Goal: Information Seeking & Learning: Learn about a topic

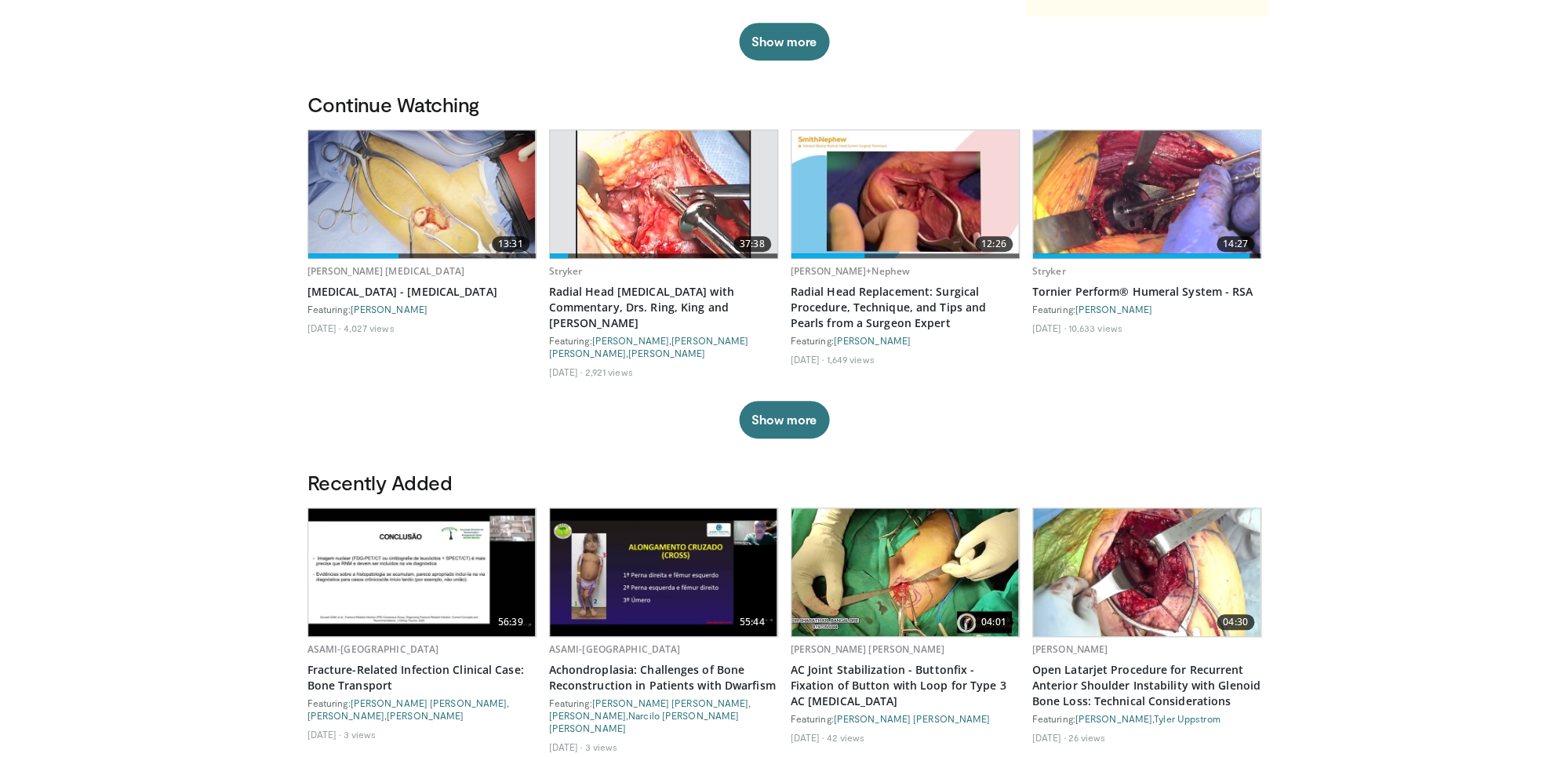
scroll to position [435, 0]
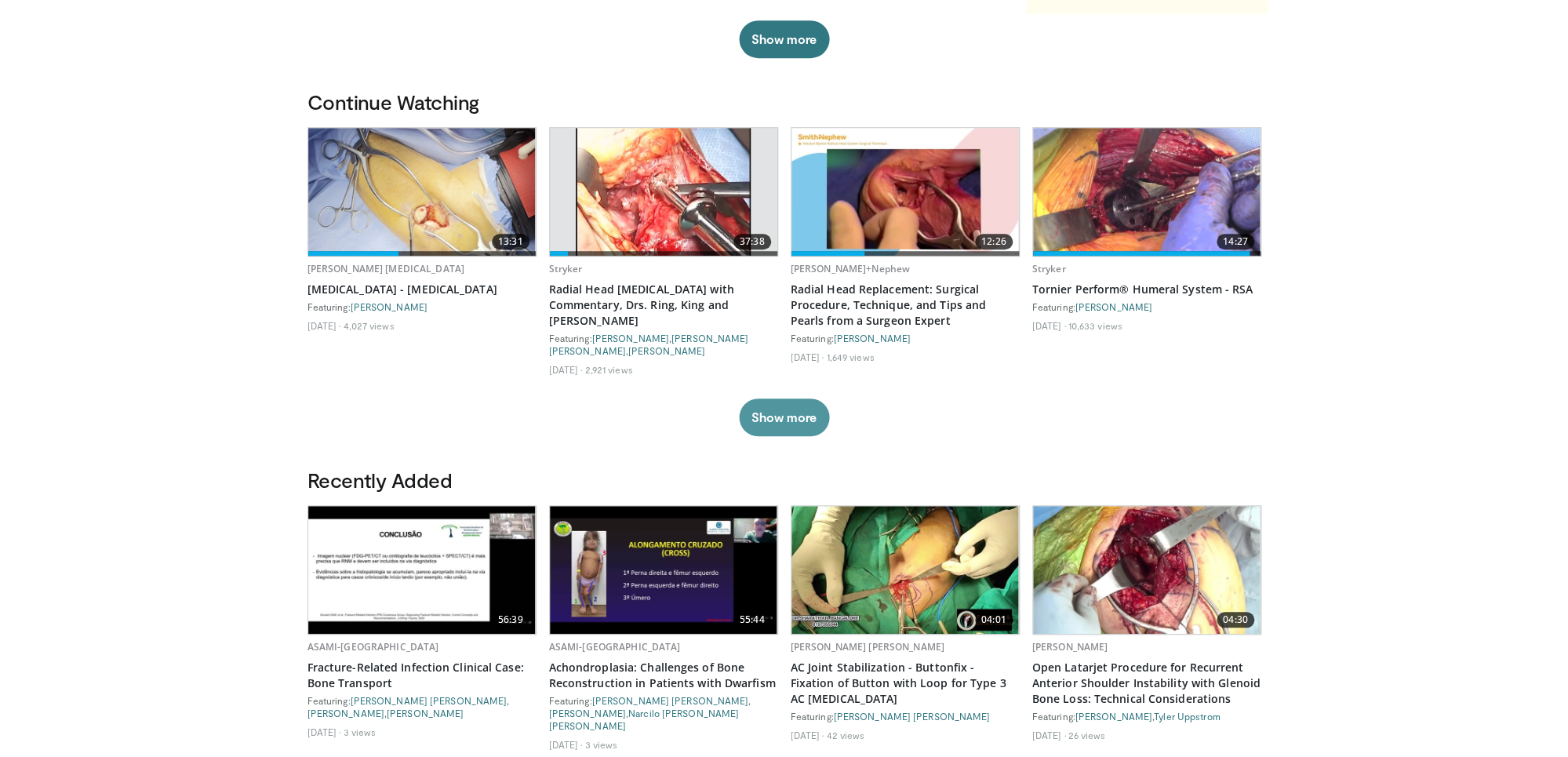
click at [796, 399] on button "Show more" at bounding box center [784, 417] width 90 height 38
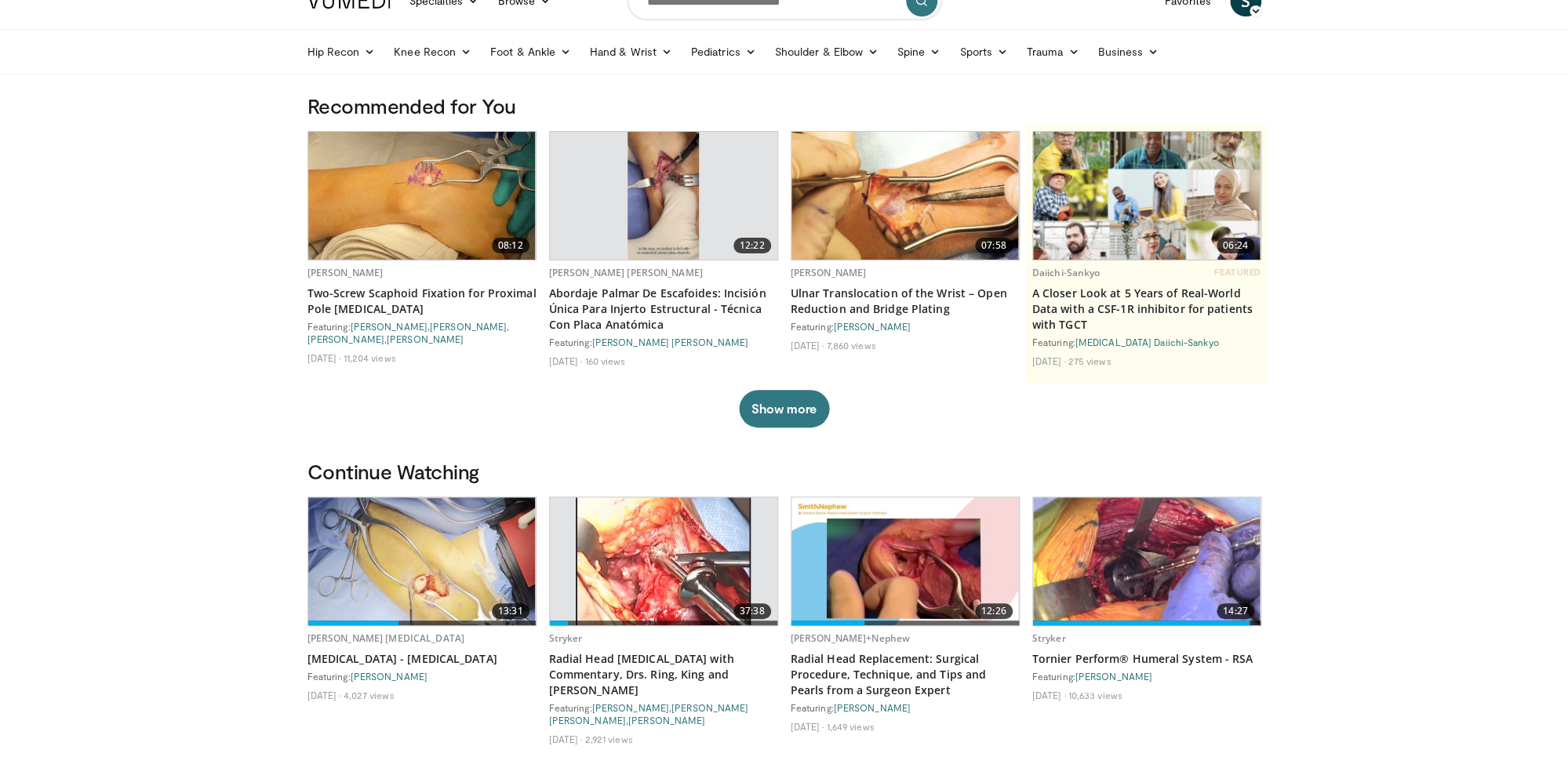
scroll to position [0, 0]
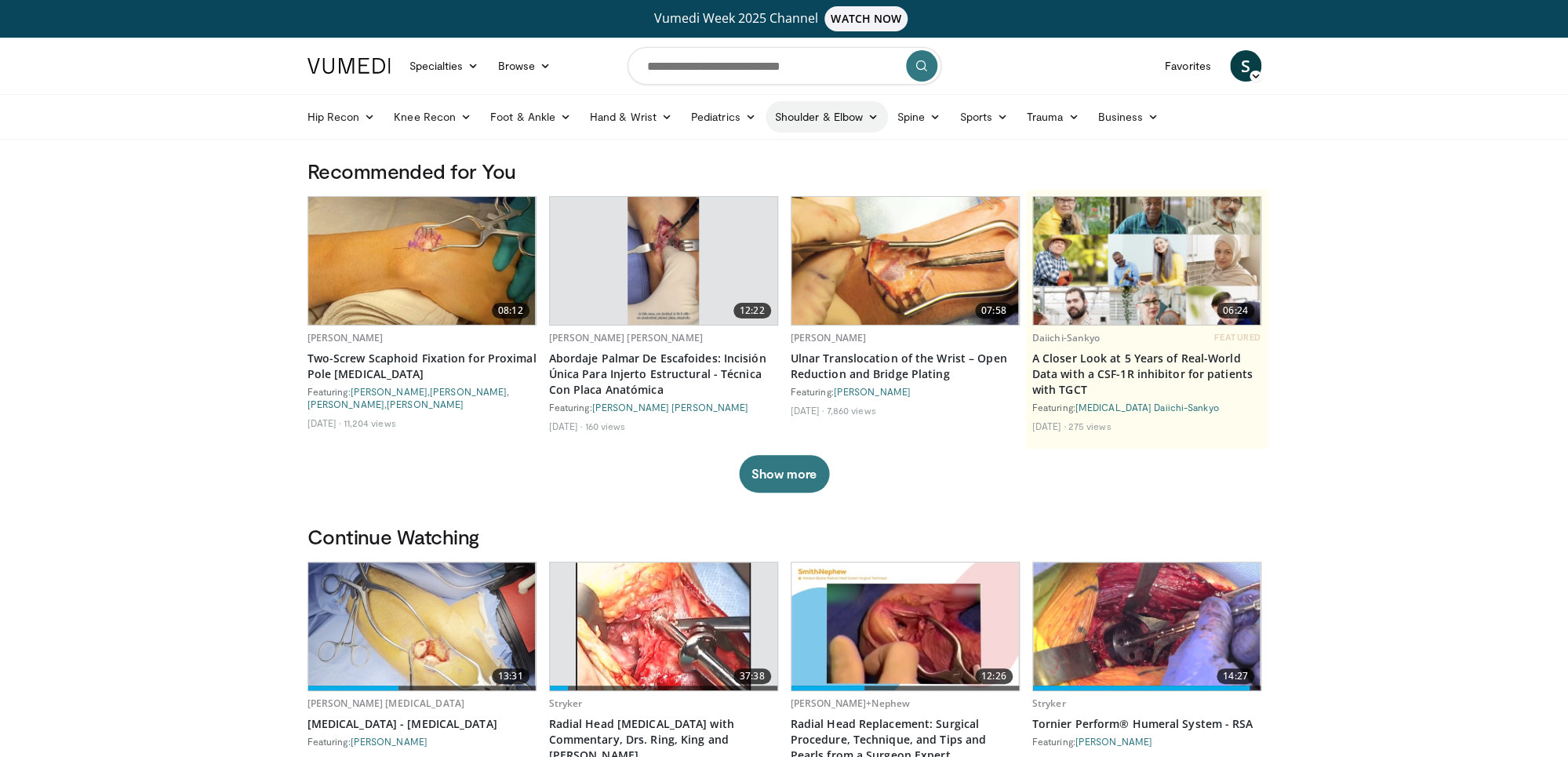
click at [847, 122] on link "Shoulder & Elbow" at bounding box center [826, 116] width 122 height 31
click at [771, 147] on link "Elbow" at bounding box center [794, 154] width 186 height 25
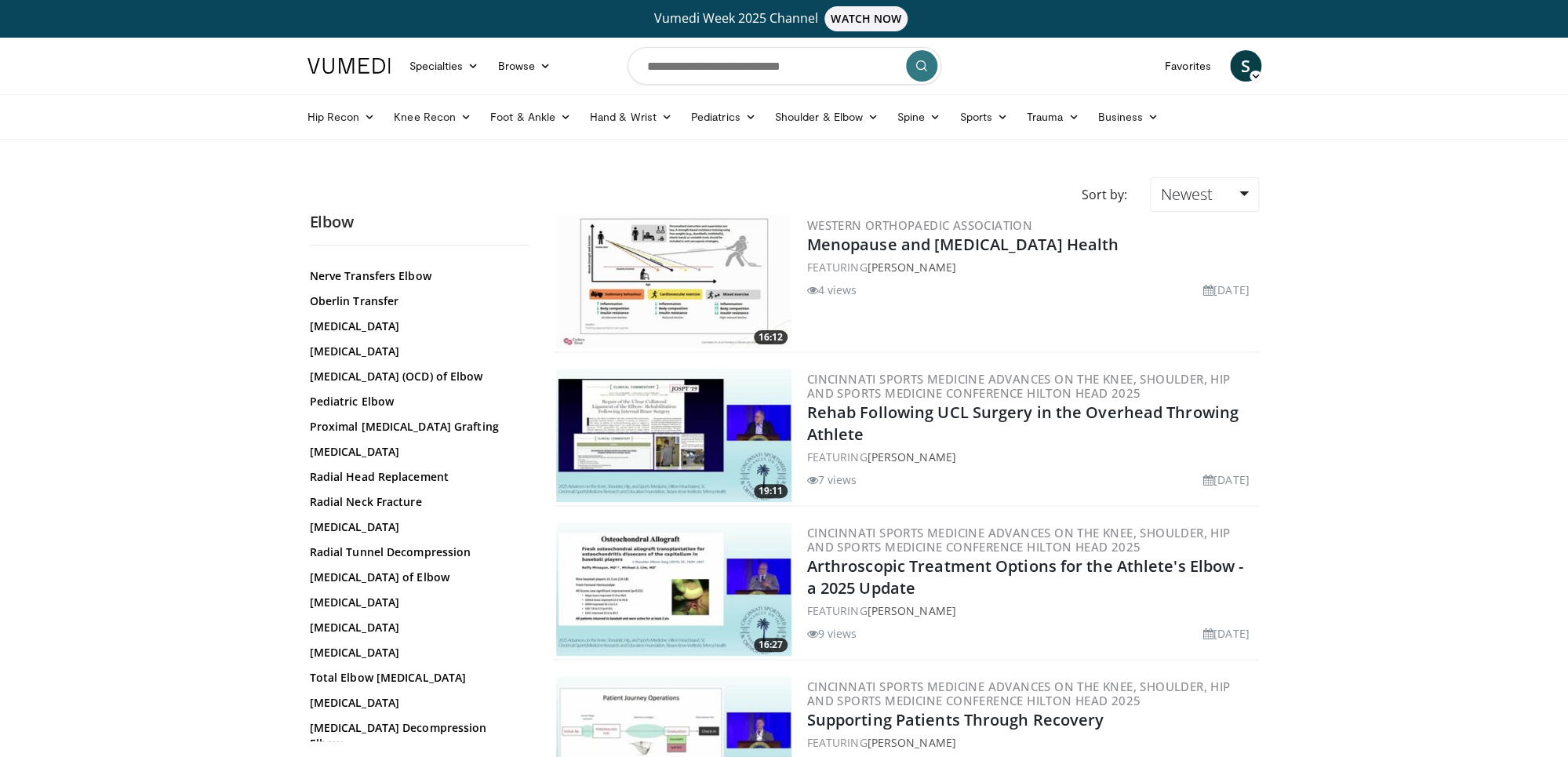
scroll to position [1046, 0]
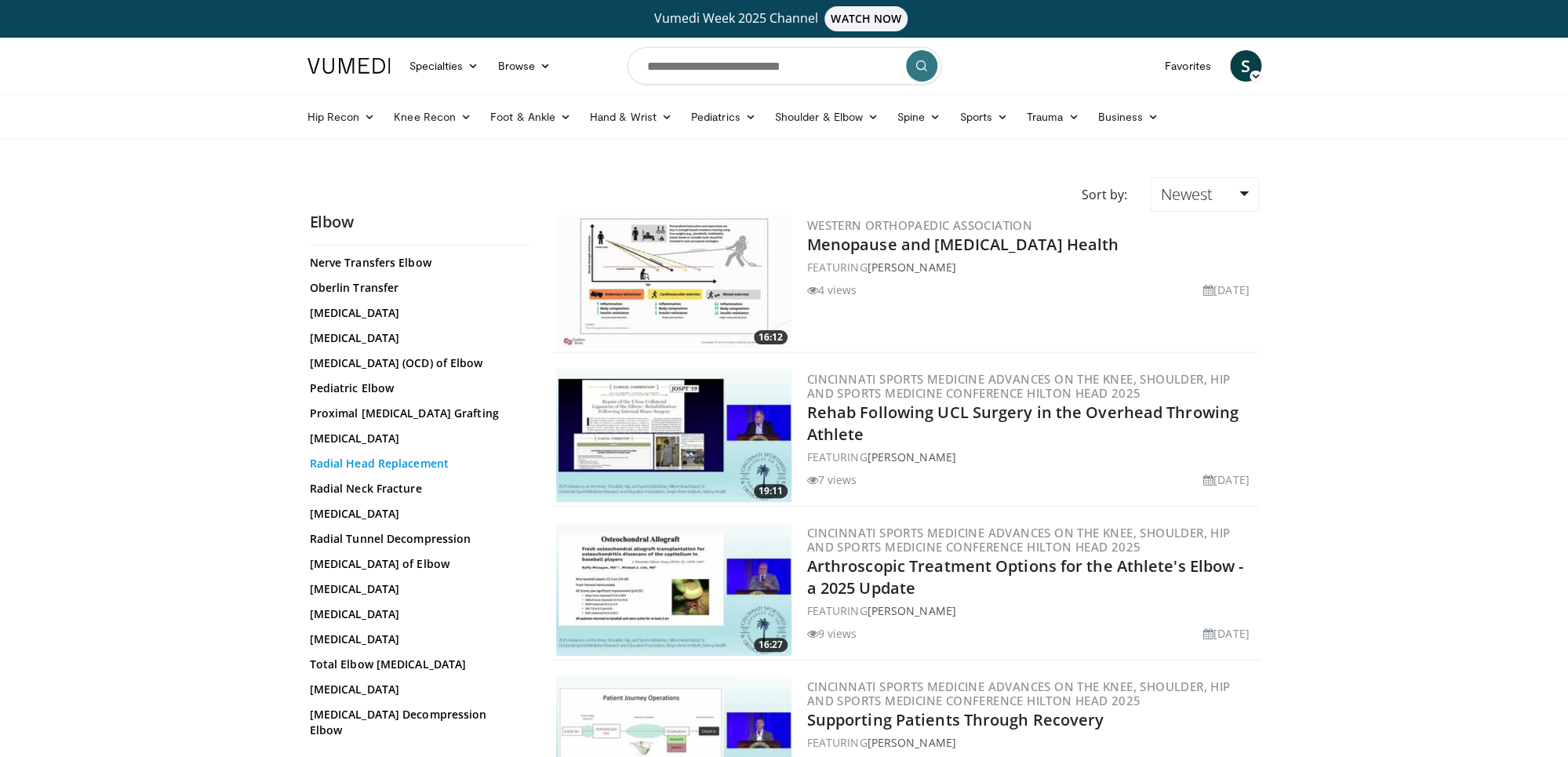
click at [408, 471] on link "Radial Head Replacement" at bounding box center [416, 464] width 212 height 16
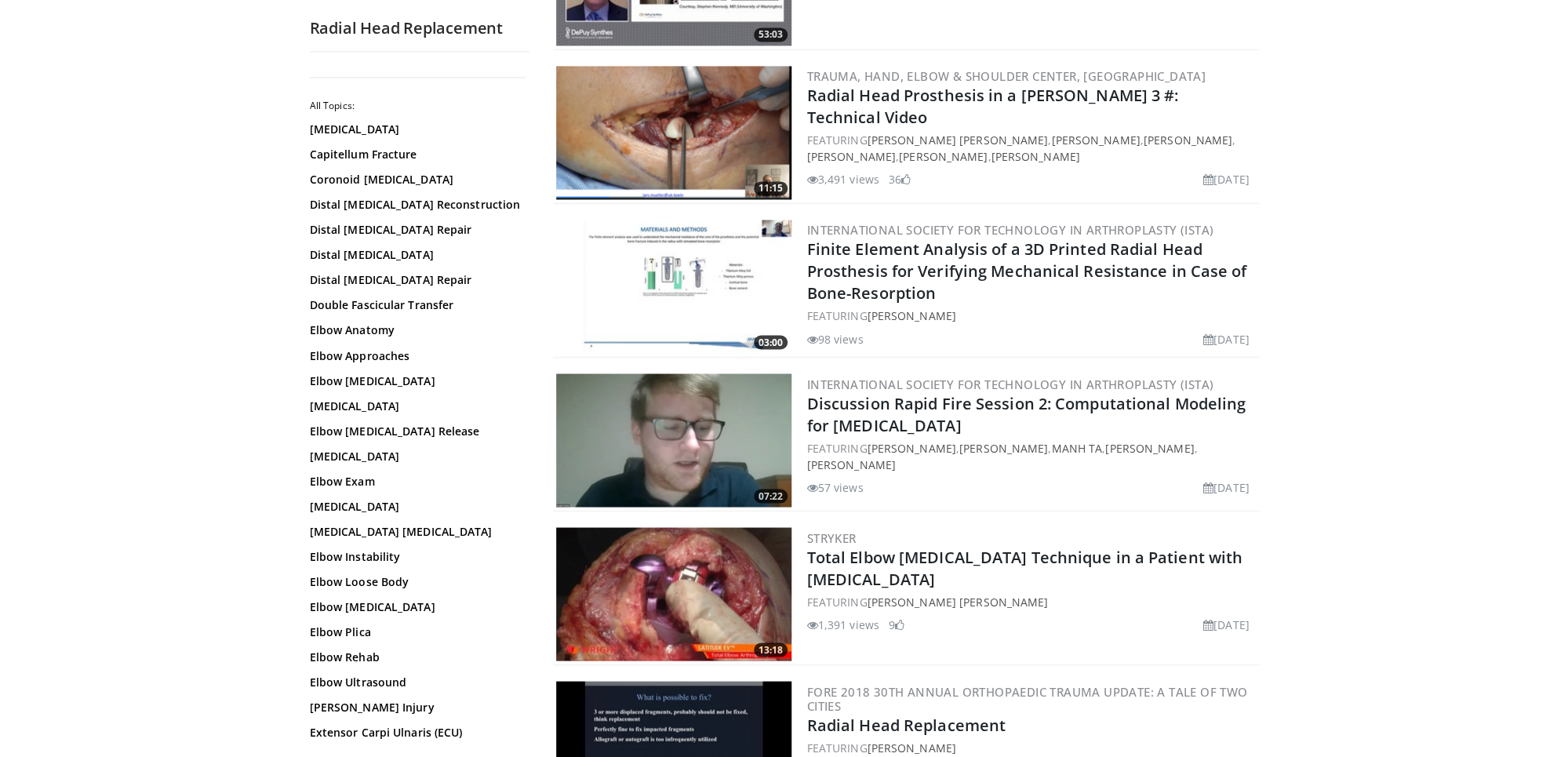
scroll to position [1228, 0]
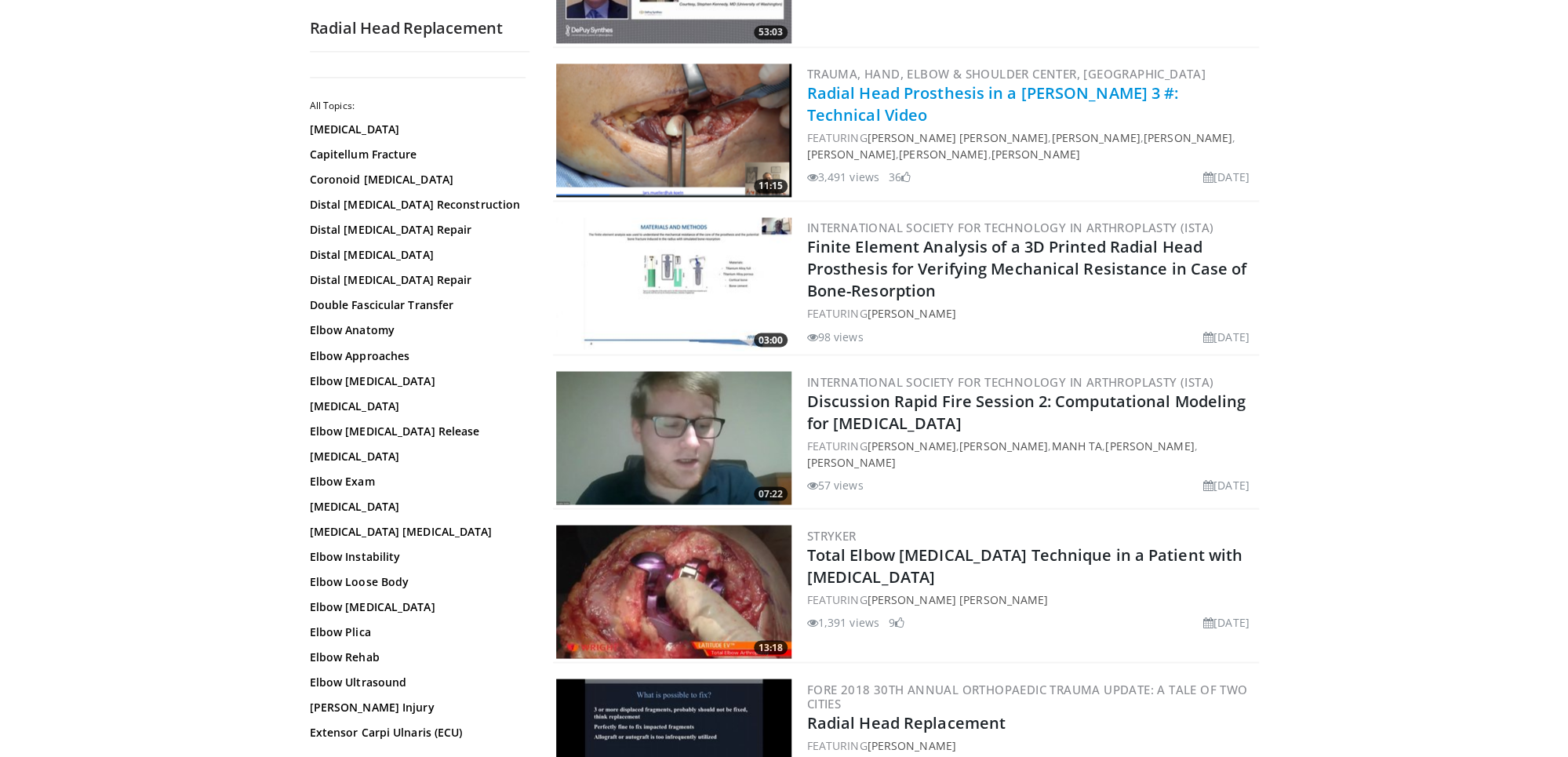
click at [970, 110] on link "Radial Head Prosthesis in a [PERSON_NAME] 3 #: Technical Video" at bounding box center [993, 103] width 372 height 43
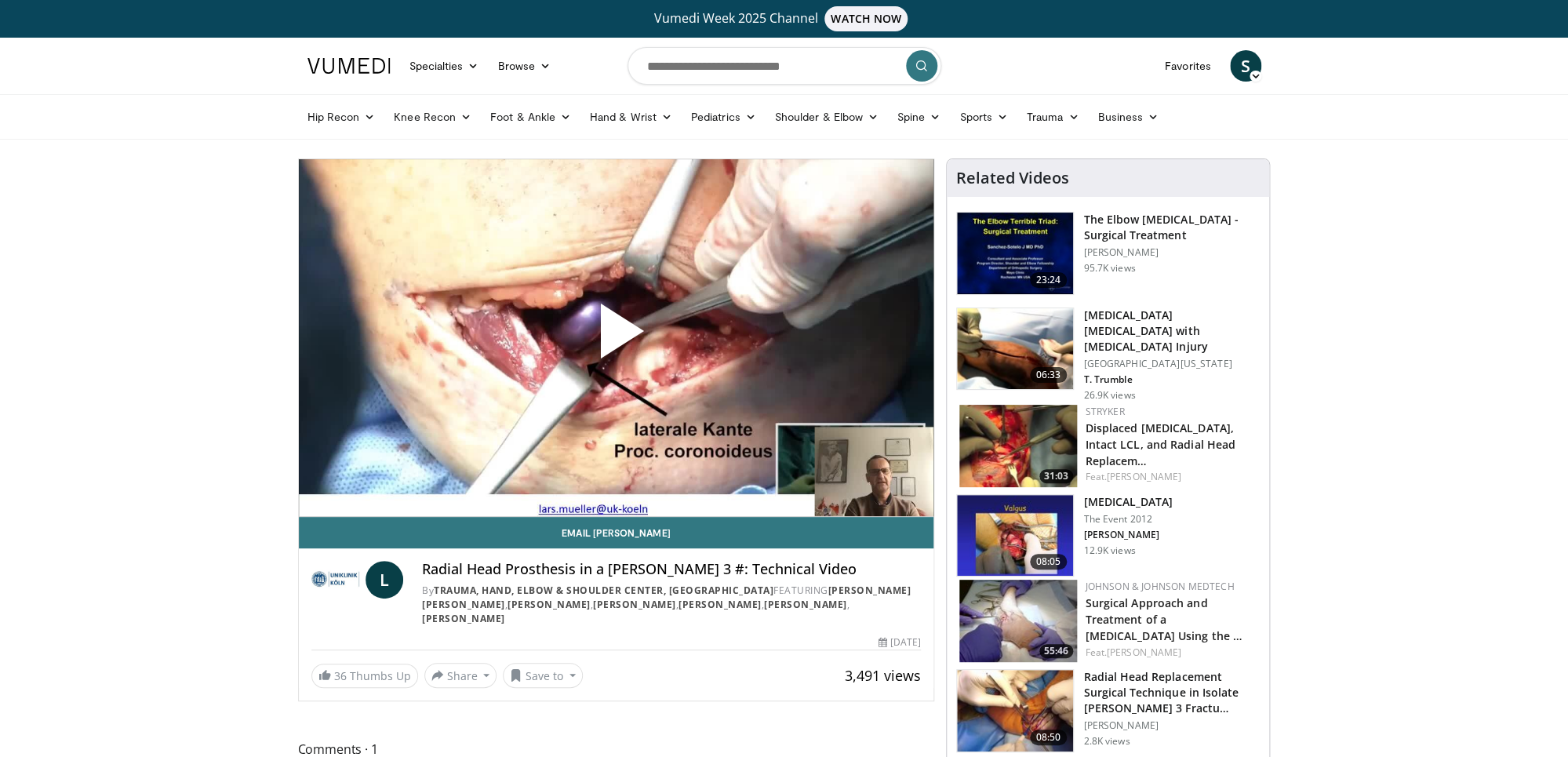
click at [616, 338] on span "Video Player" at bounding box center [616, 338] width 0 height 0
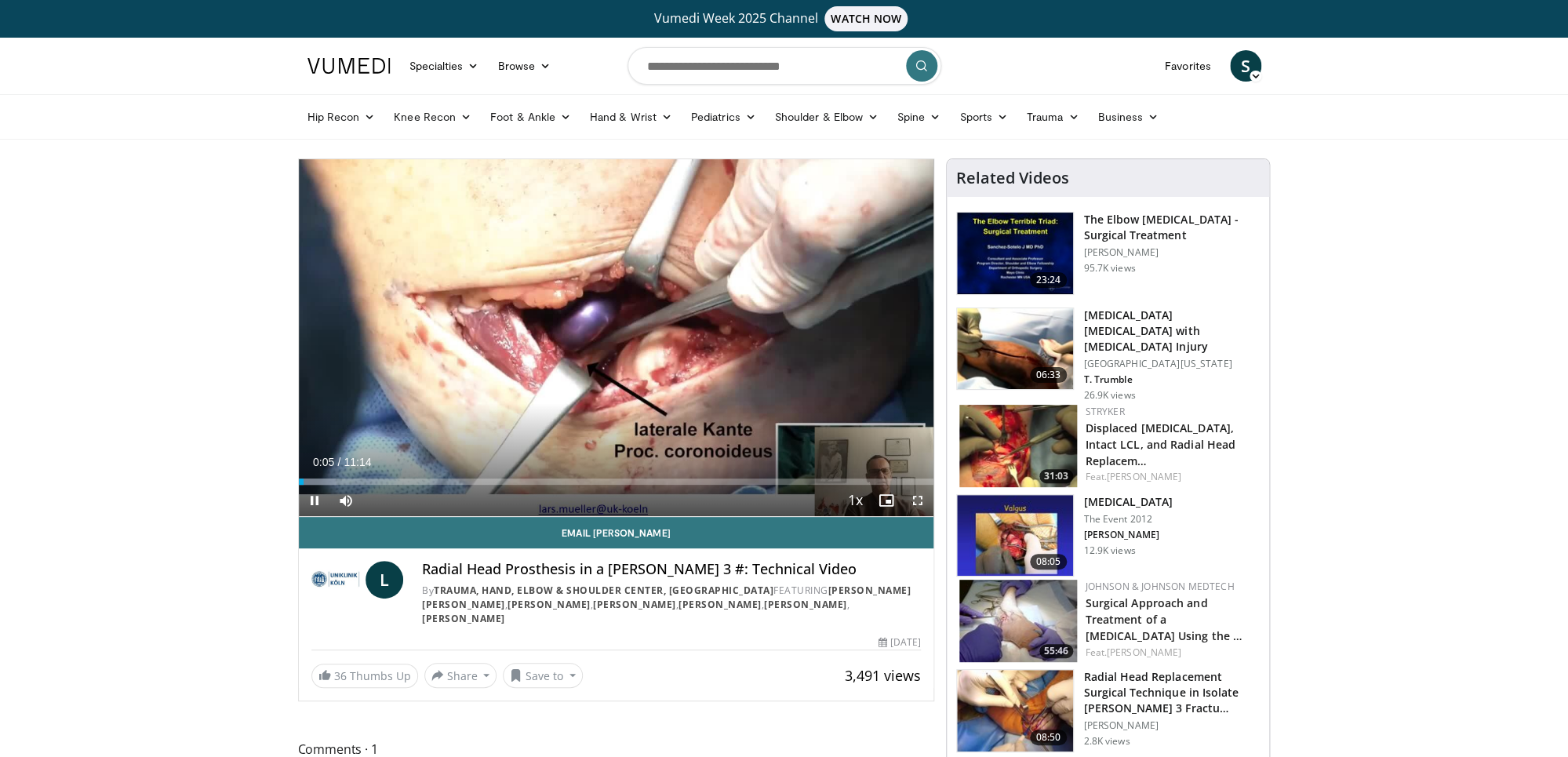
click at [917, 505] on span "Video Player" at bounding box center [917, 500] width 31 height 31
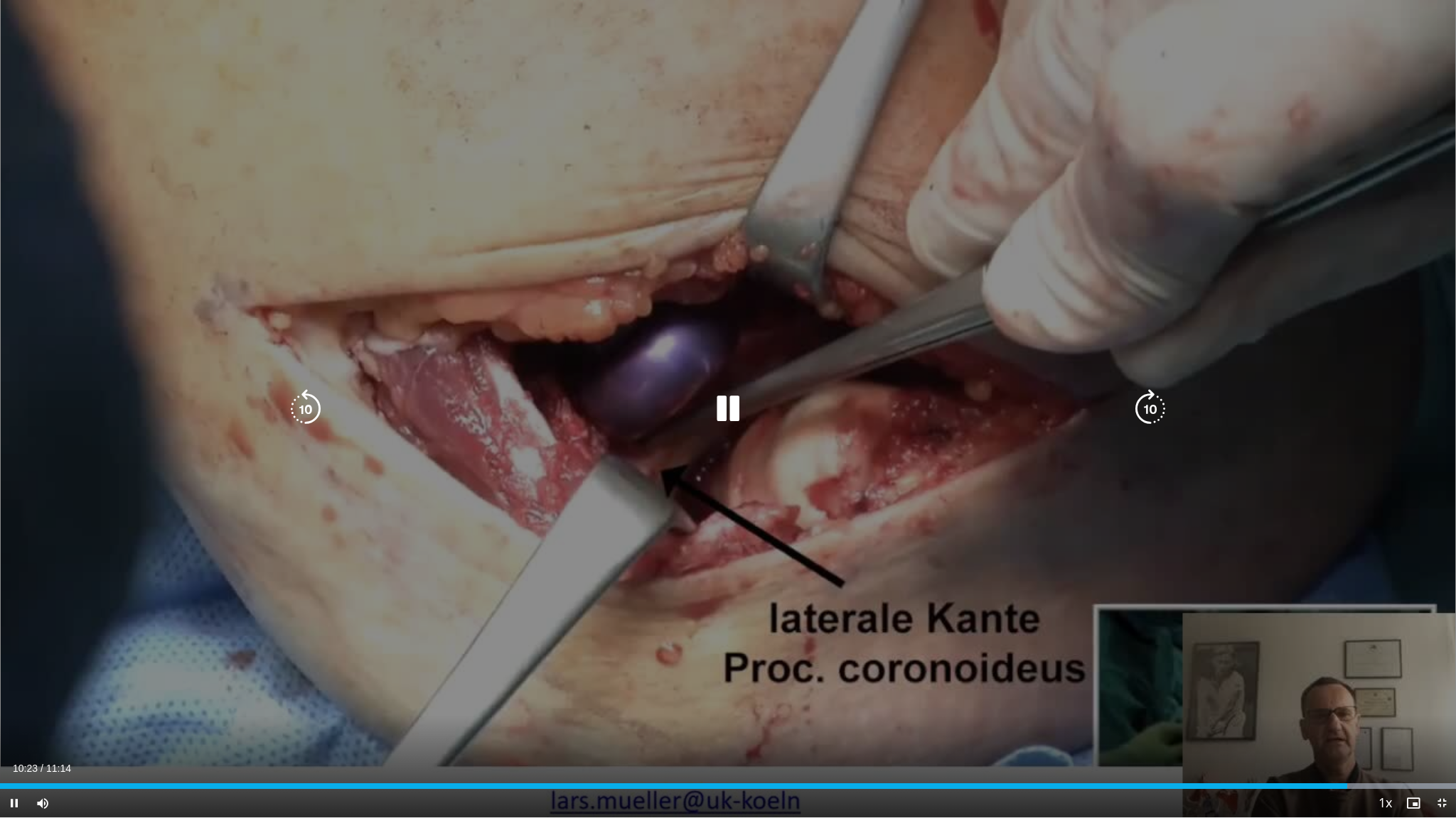
click at [719, 404] on icon "Video Player" at bounding box center [728, 409] width 40 height 40
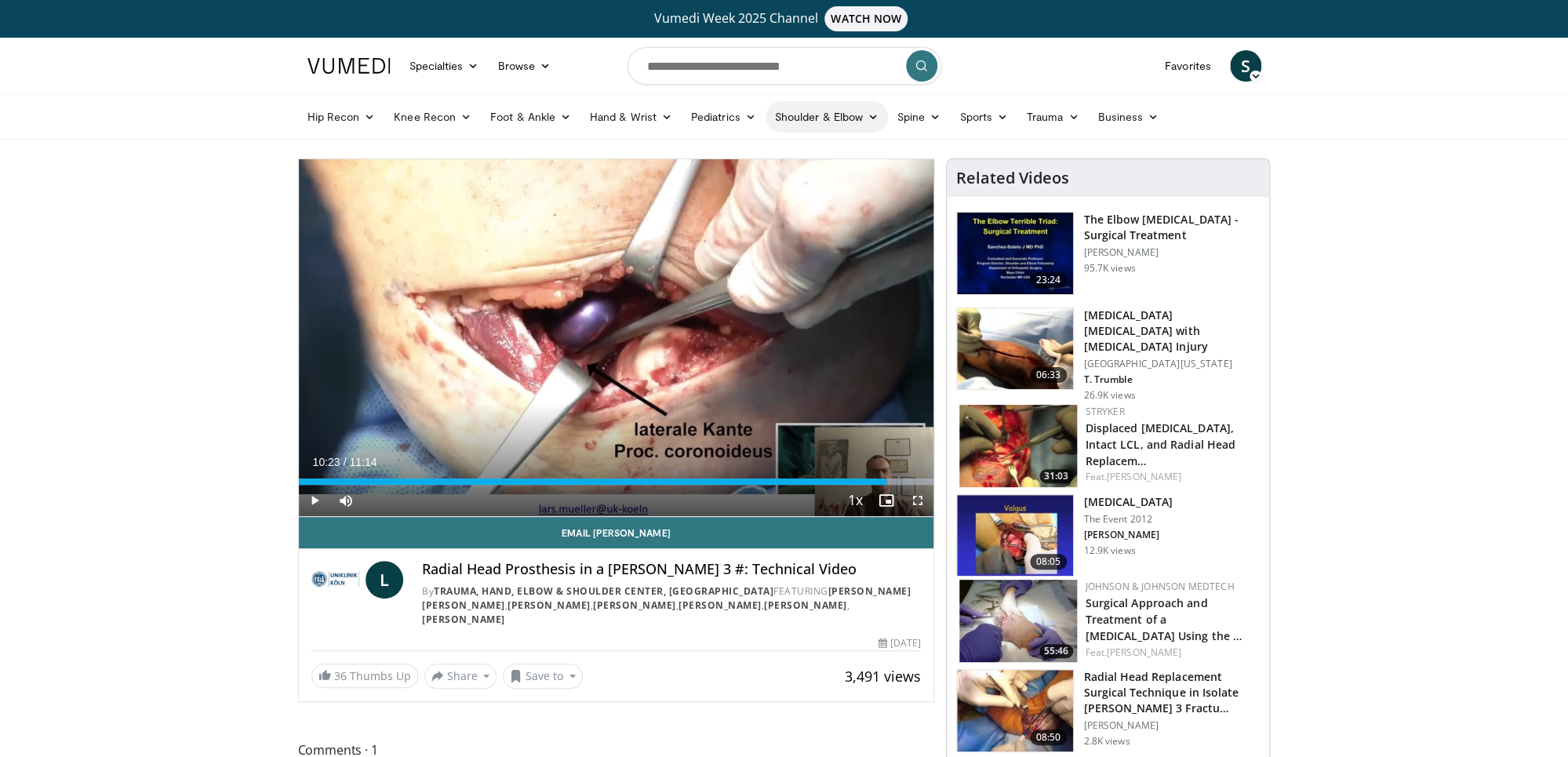
click at [826, 126] on link "Shoulder & Elbow" at bounding box center [826, 116] width 122 height 31
click at [748, 150] on link "Elbow" at bounding box center [794, 154] width 186 height 25
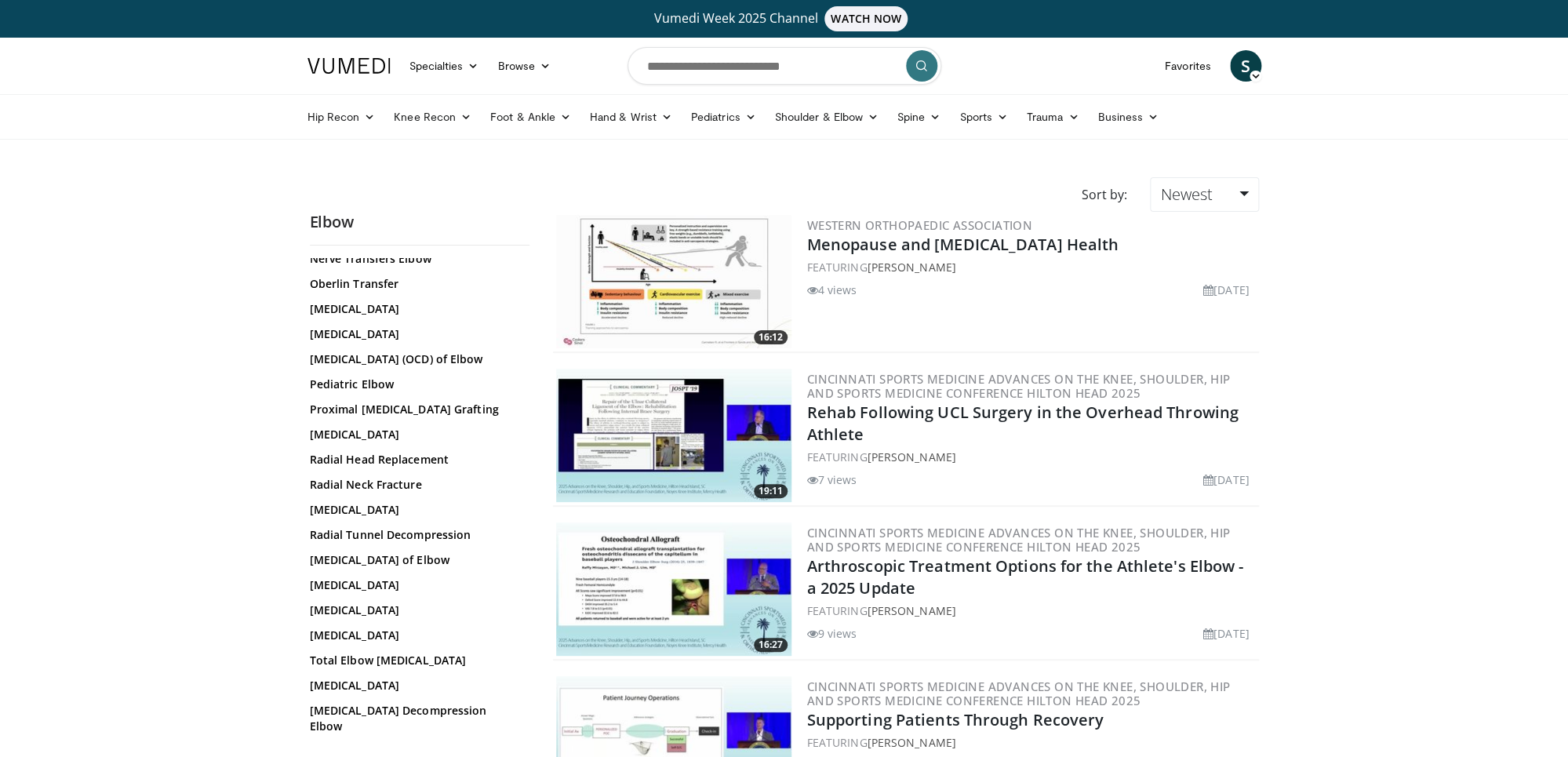
scroll to position [1051, 0]
click at [400, 467] on link "Radial Head Replacement" at bounding box center [416, 459] width 212 height 16
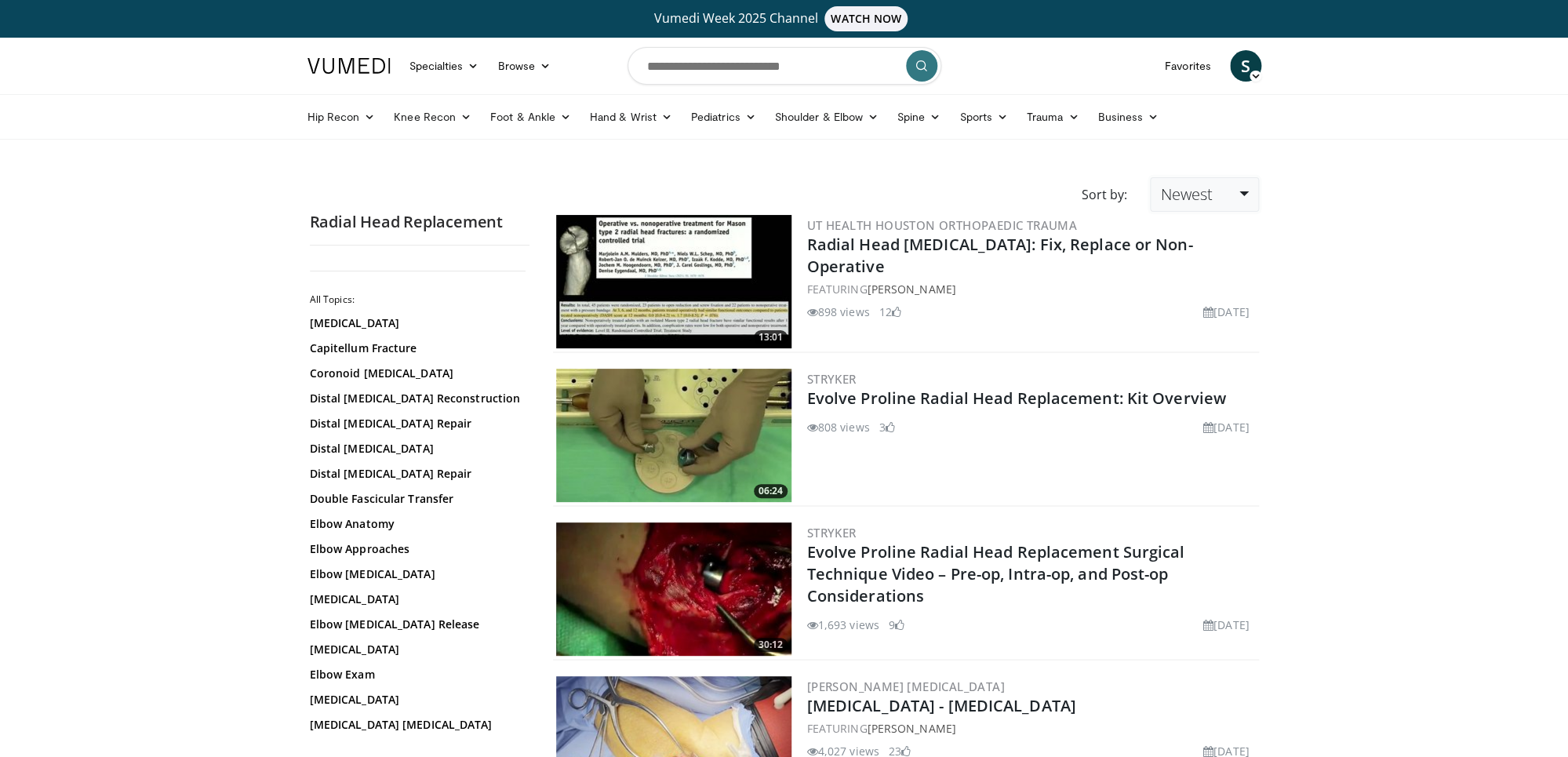
click at [1244, 201] on link "Newest" at bounding box center [1204, 195] width 108 height 34
click at [676, 69] on input "Search topics, interventions" at bounding box center [784, 65] width 314 height 38
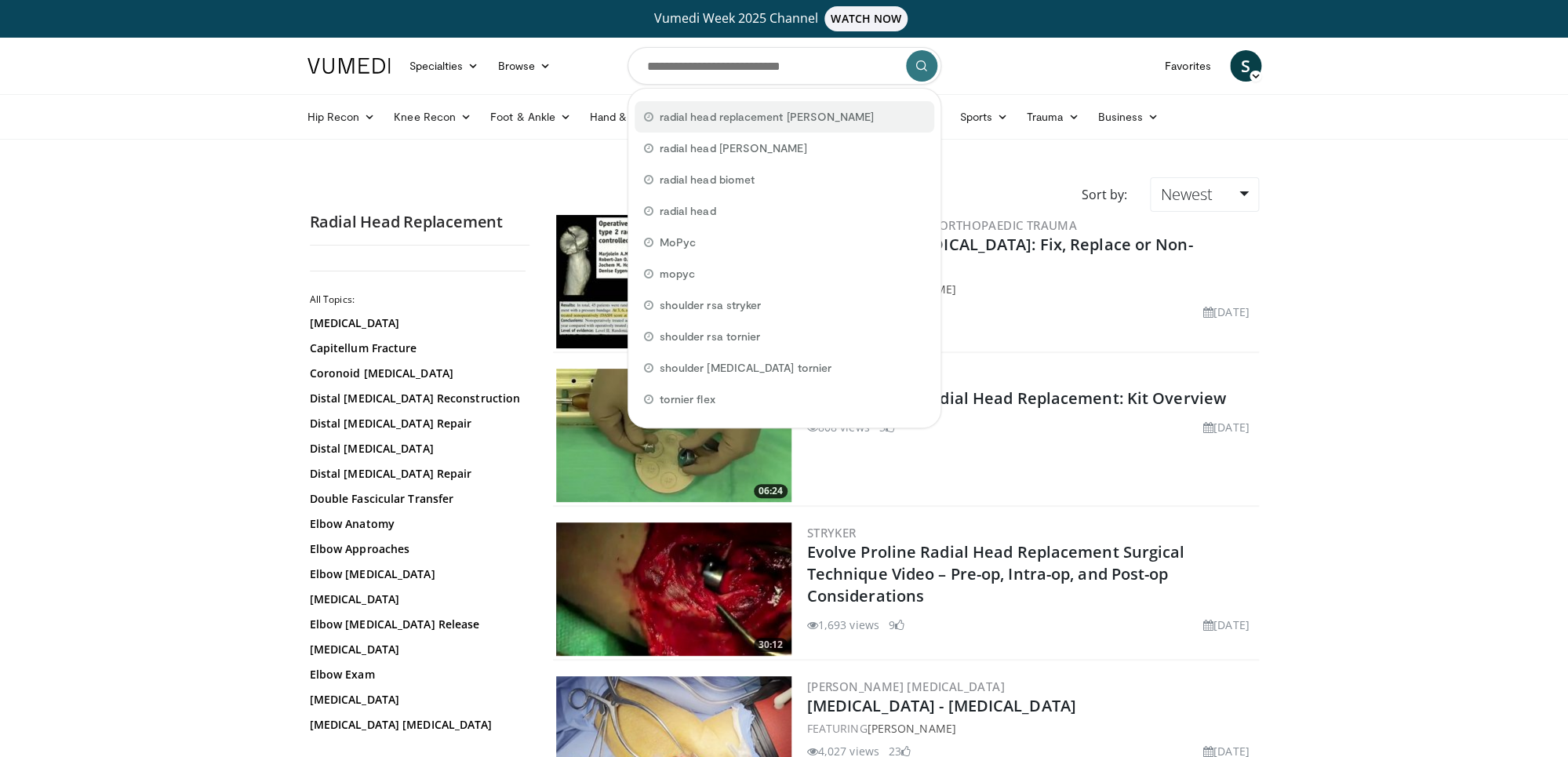
click at [720, 115] on span "radial head replacement [PERSON_NAME]" at bounding box center [766, 117] width 215 height 16
type input "**********"
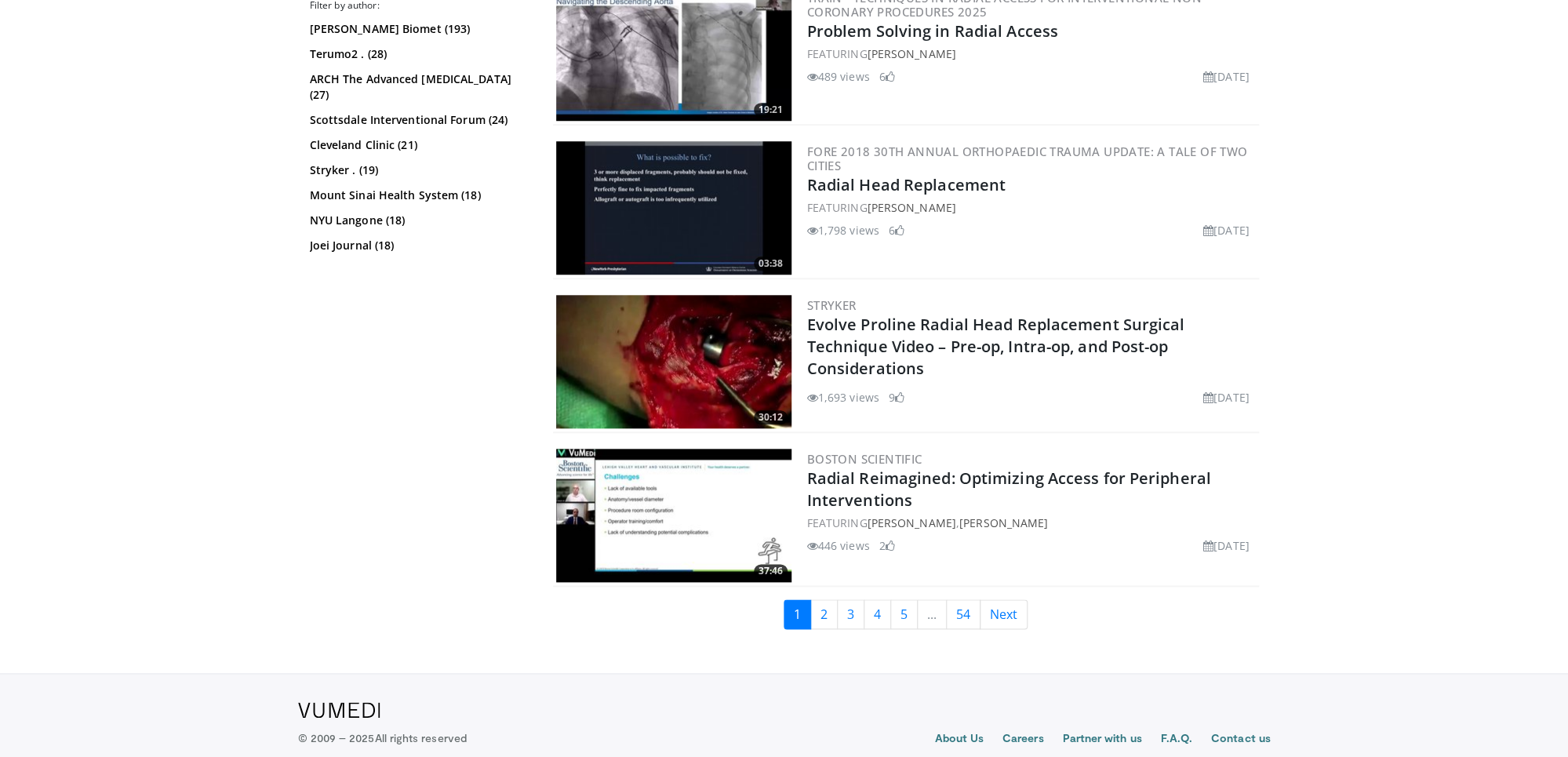
scroll to position [3805, 0]
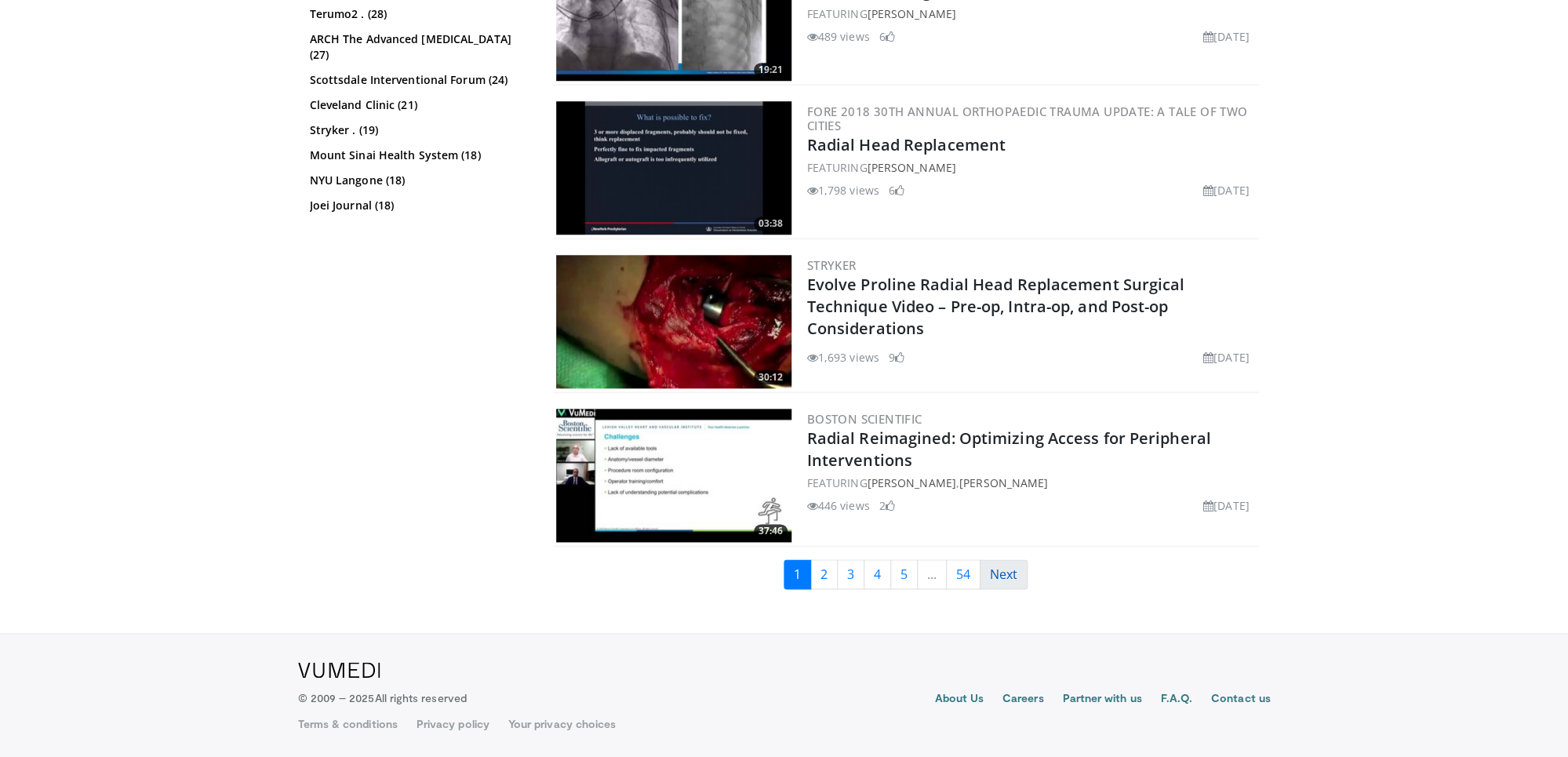
click at [1016, 576] on link "Next" at bounding box center [1003, 575] width 48 height 30
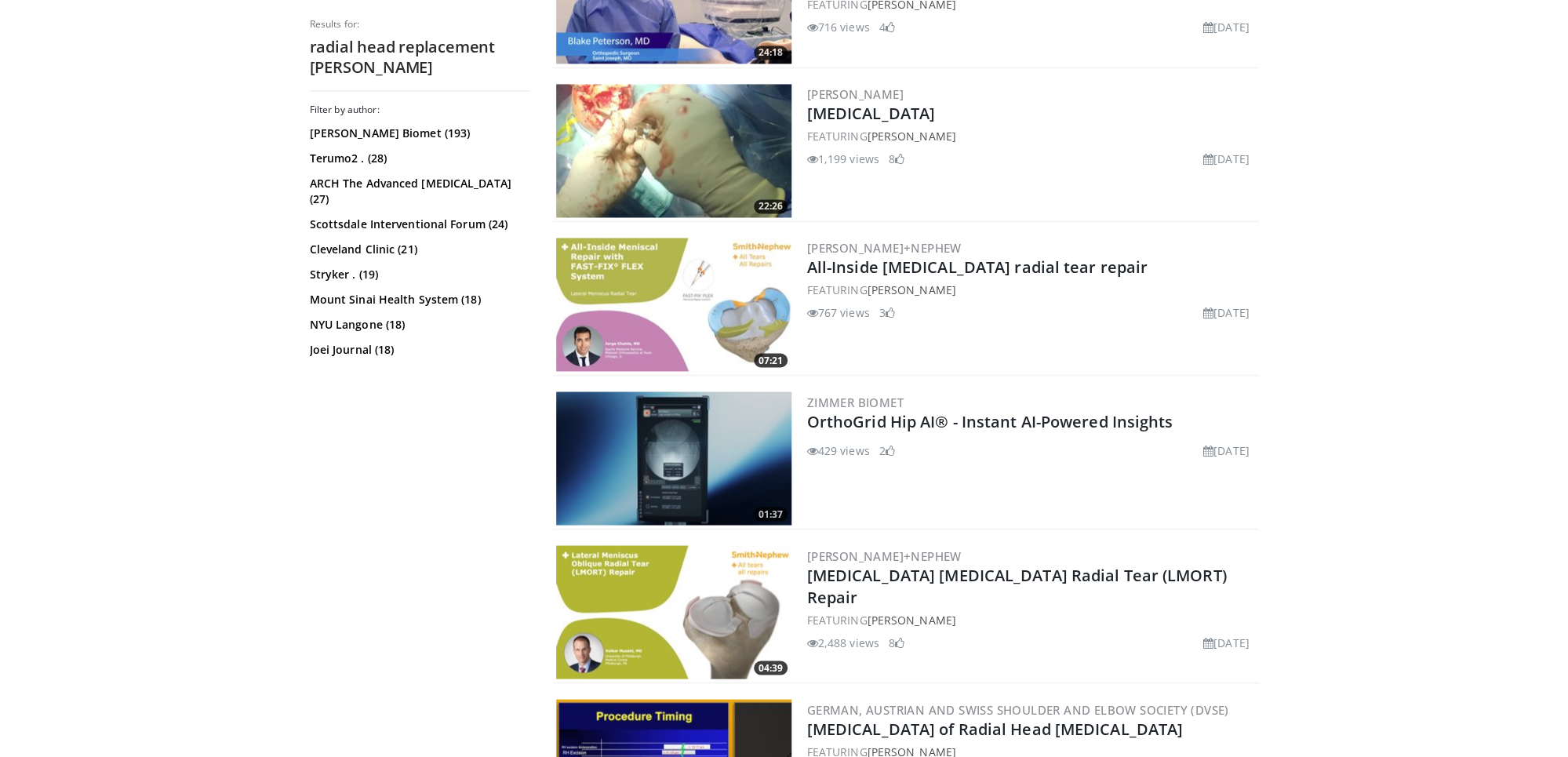
scroll to position [1211, 0]
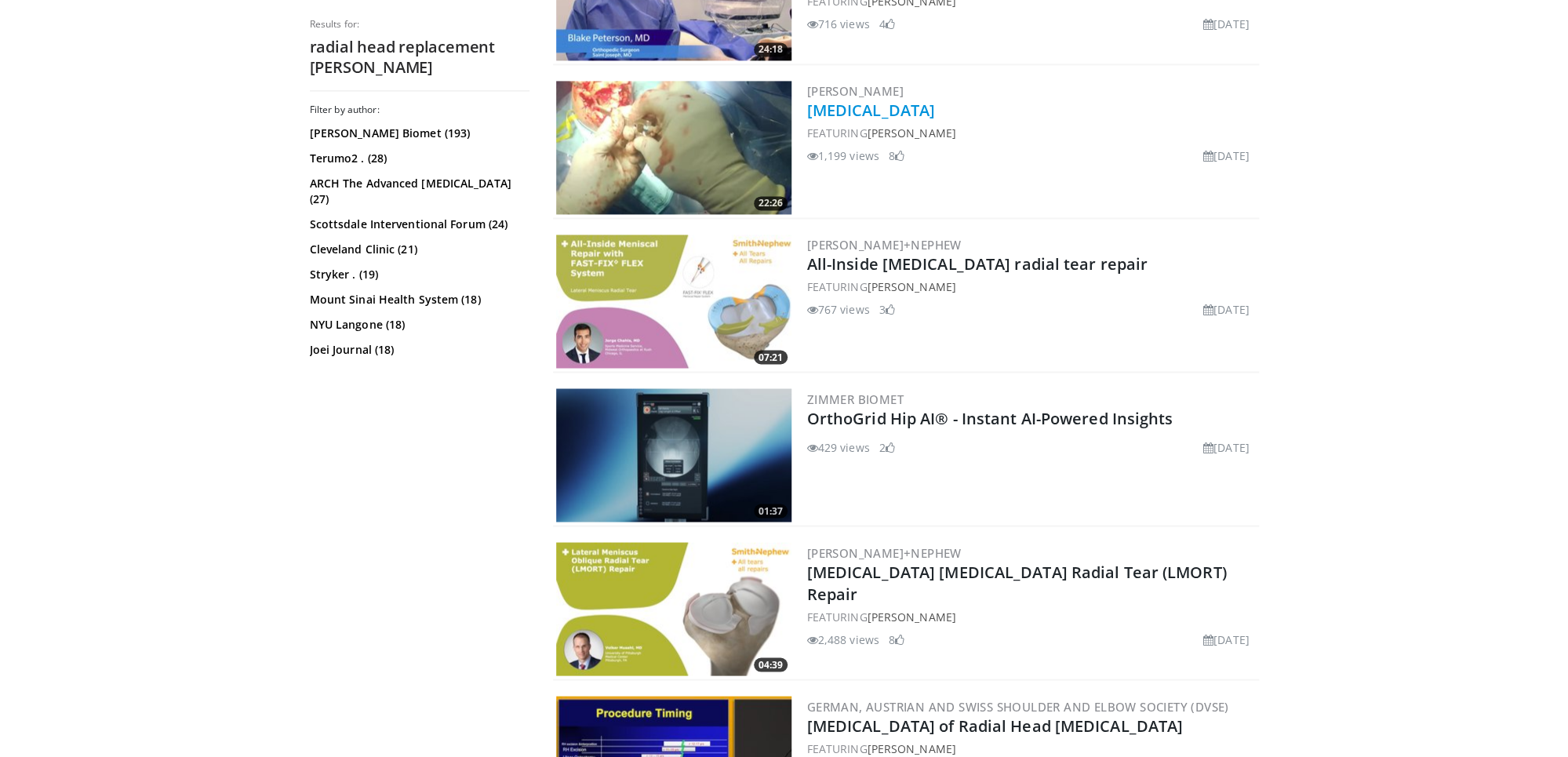
click at [935, 115] on link "[MEDICAL_DATA]" at bounding box center [871, 111] width 128 height 21
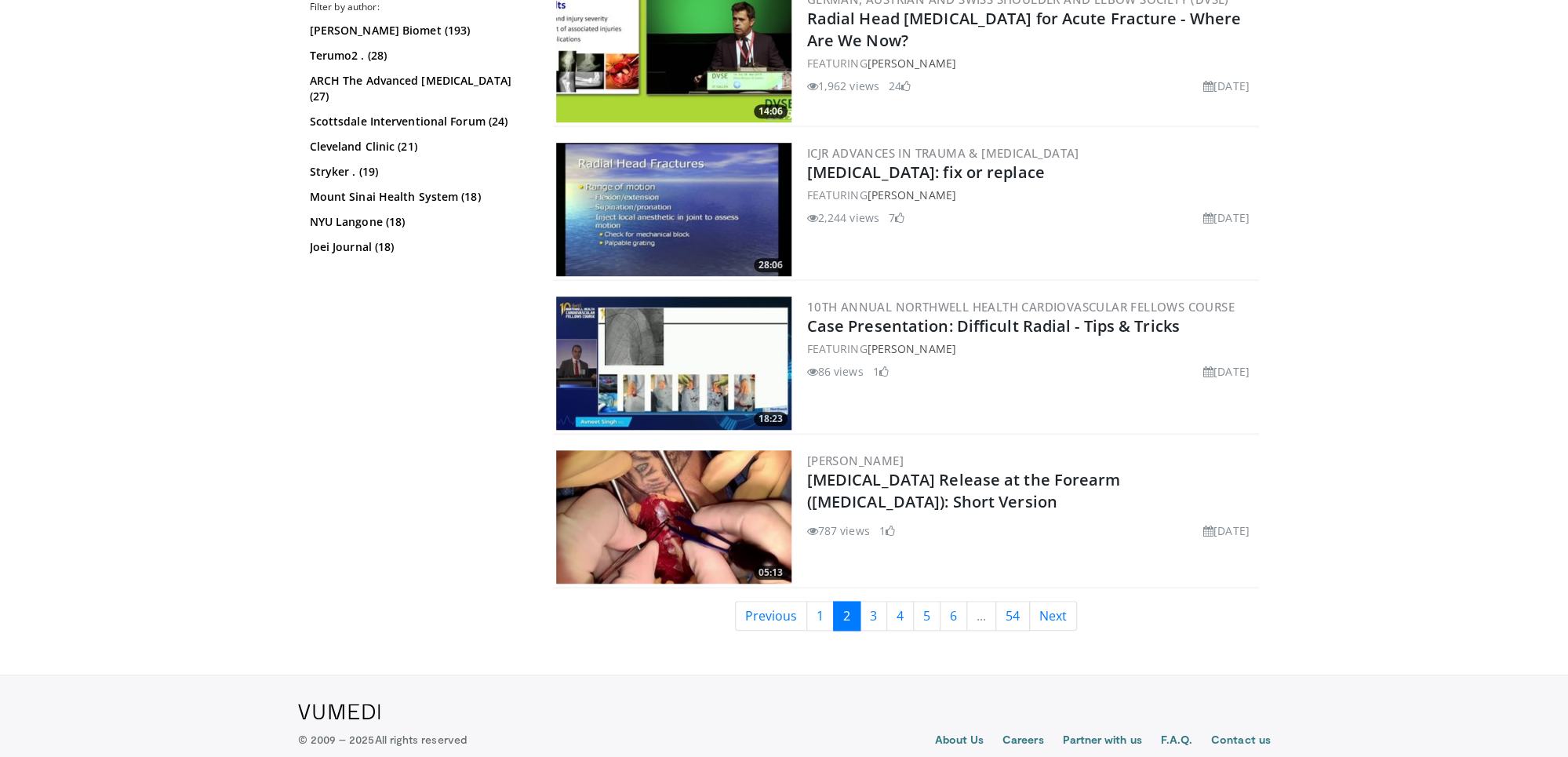
scroll to position [3651, 0]
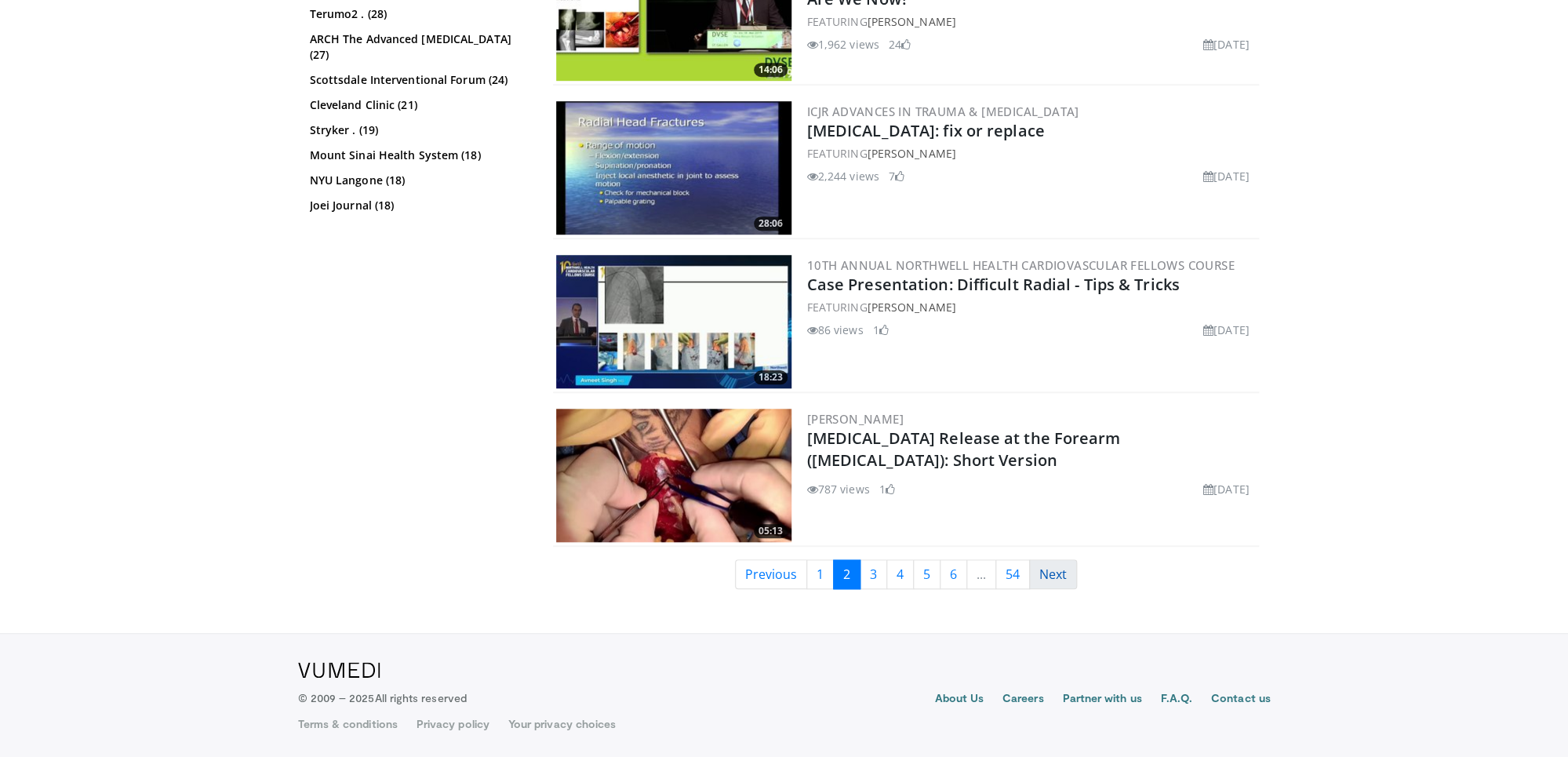
click at [1062, 580] on link "Next" at bounding box center [1053, 575] width 48 height 30
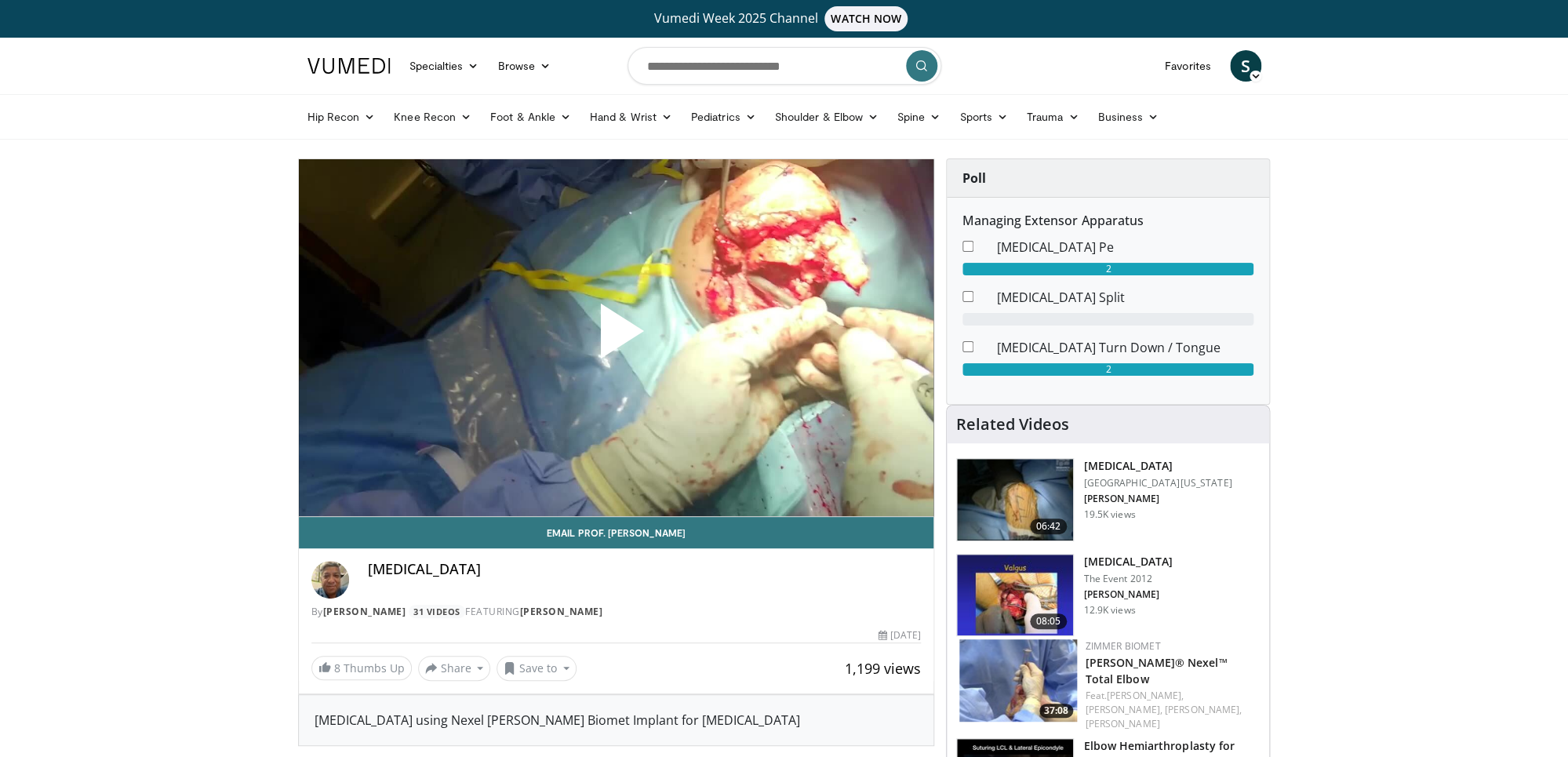
click at [616, 338] on span "Video Player" at bounding box center [616, 338] width 0 height 0
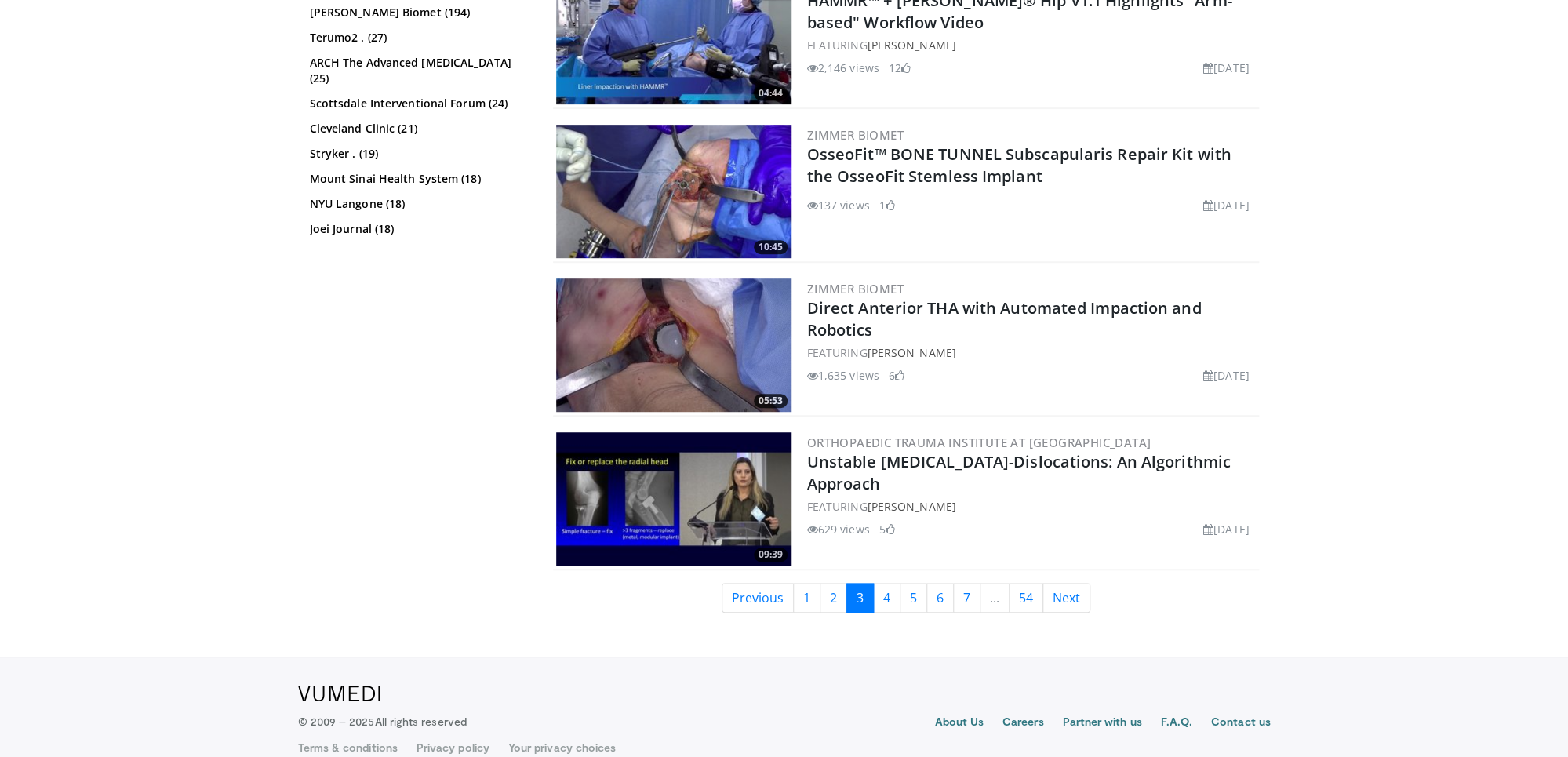
scroll to position [3498, 0]
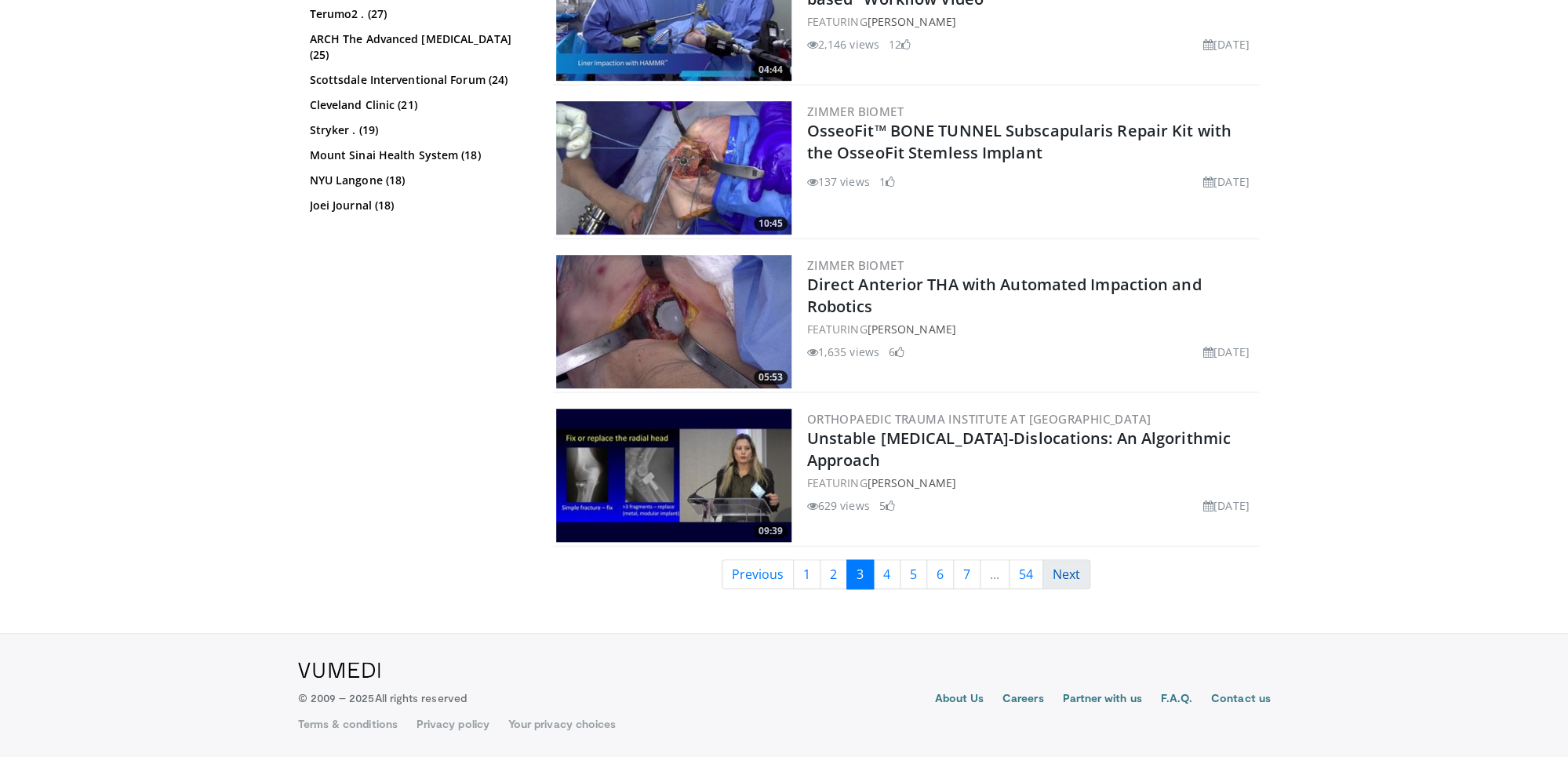
click at [1070, 577] on link "Next" at bounding box center [1066, 575] width 48 height 30
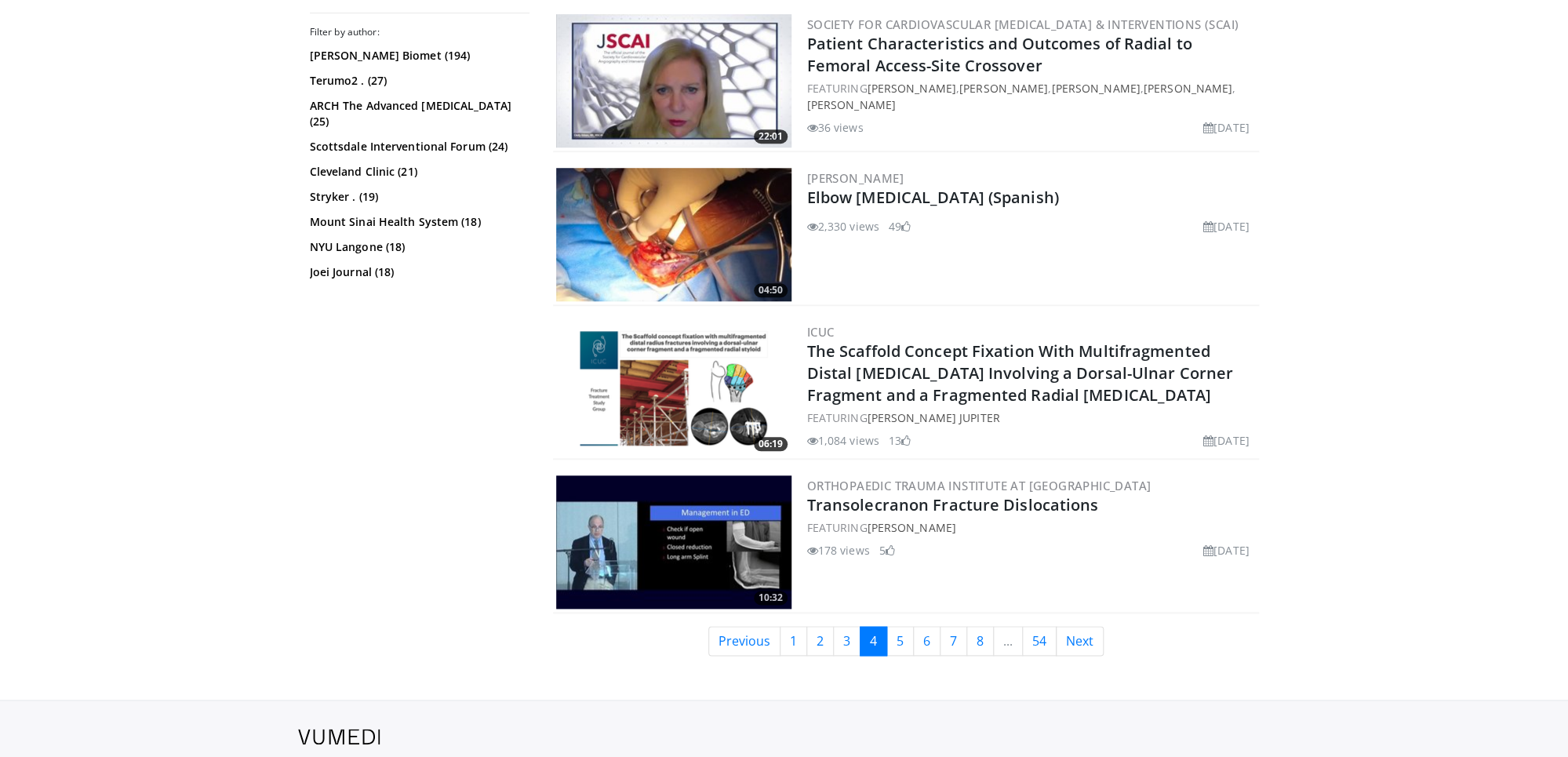
scroll to position [3805, 0]
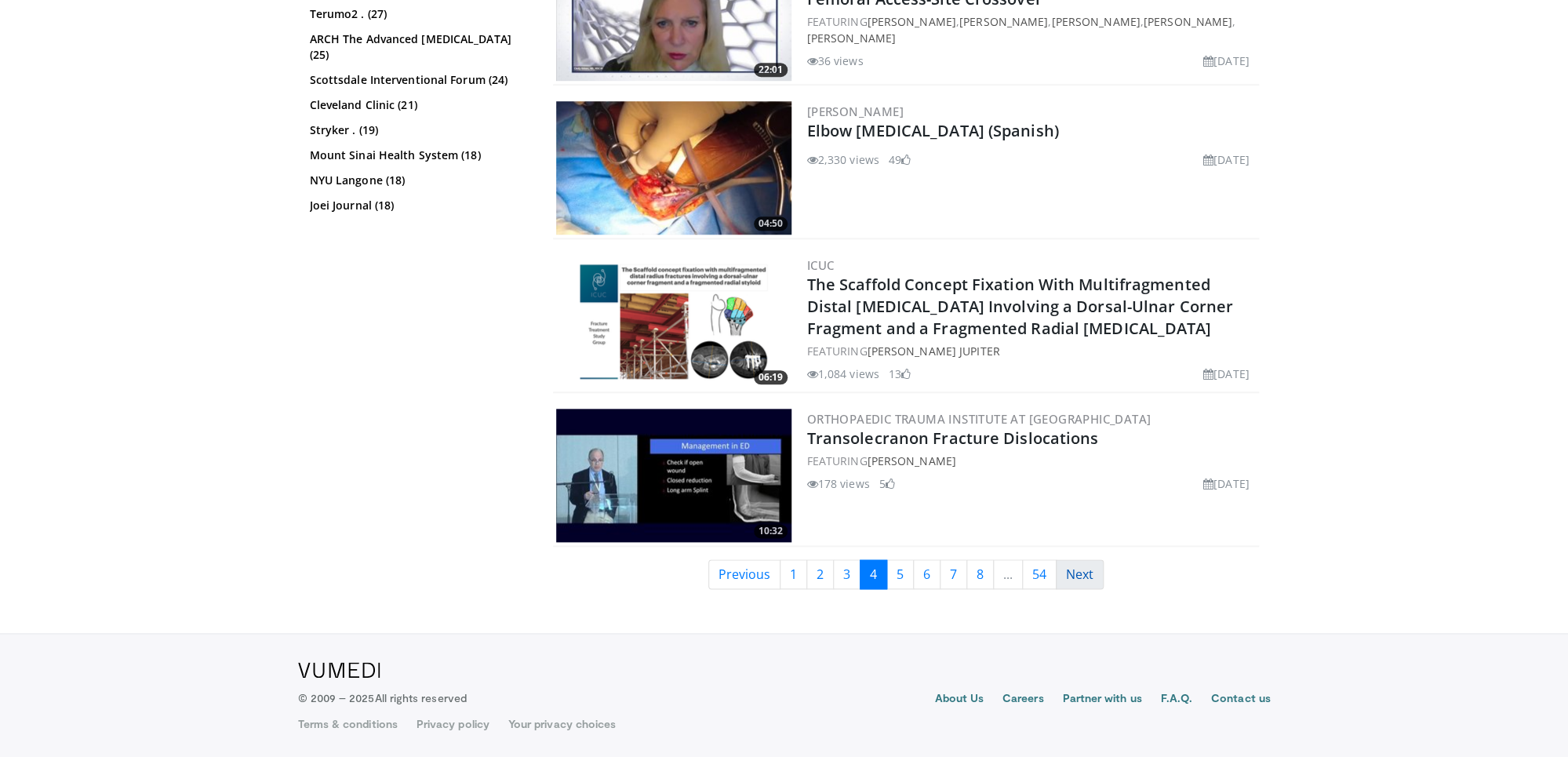
click at [1091, 580] on link "Next" at bounding box center [1080, 575] width 48 height 30
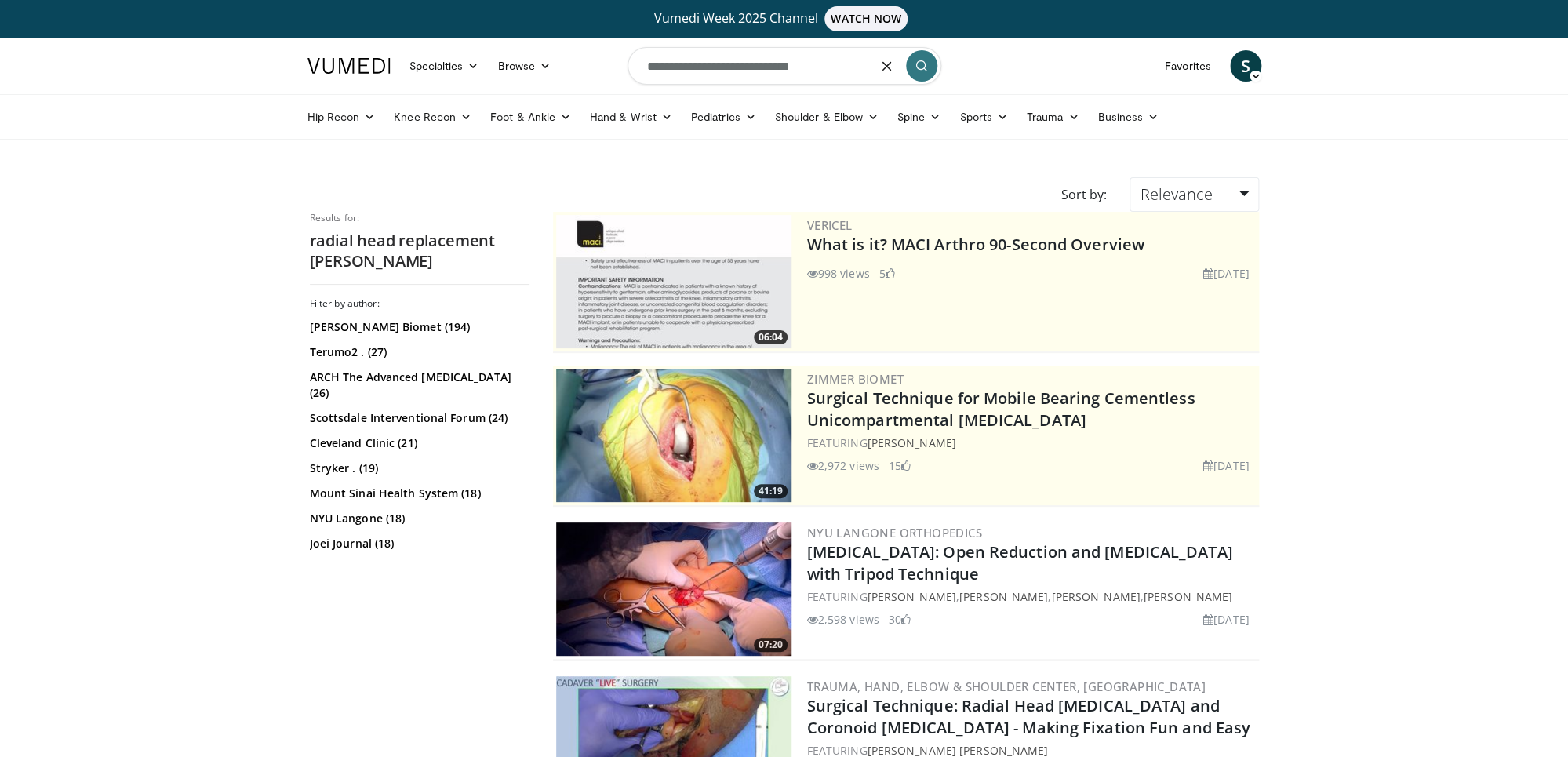
drag, startPoint x: 831, startPoint y: 69, endPoint x: 786, endPoint y: 70, distance: 45.0
click at [786, 70] on input "**********" at bounding box center [784, 65] width 314 height 38
type input "**********"
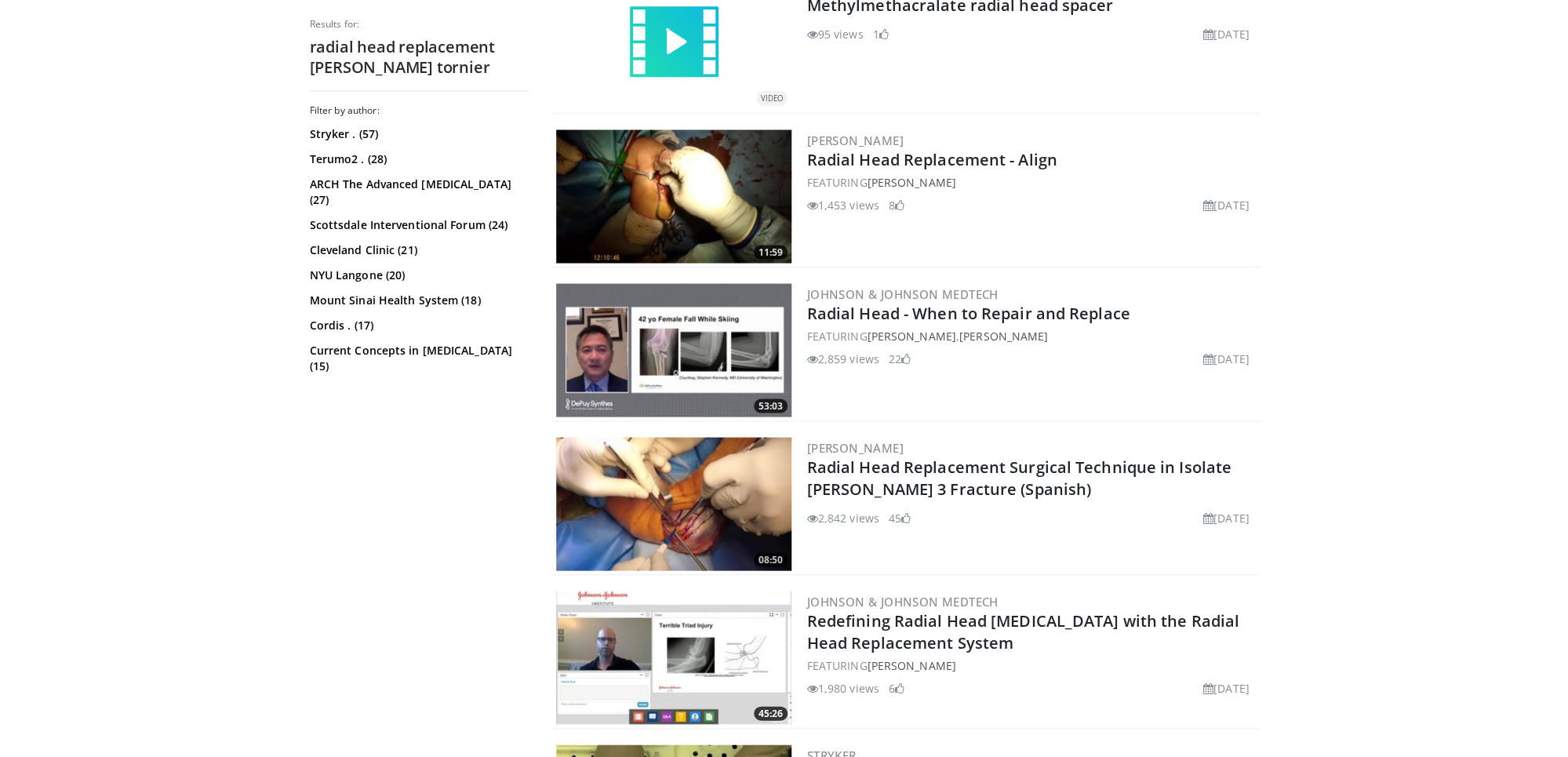
scroll to position [1466, 0]
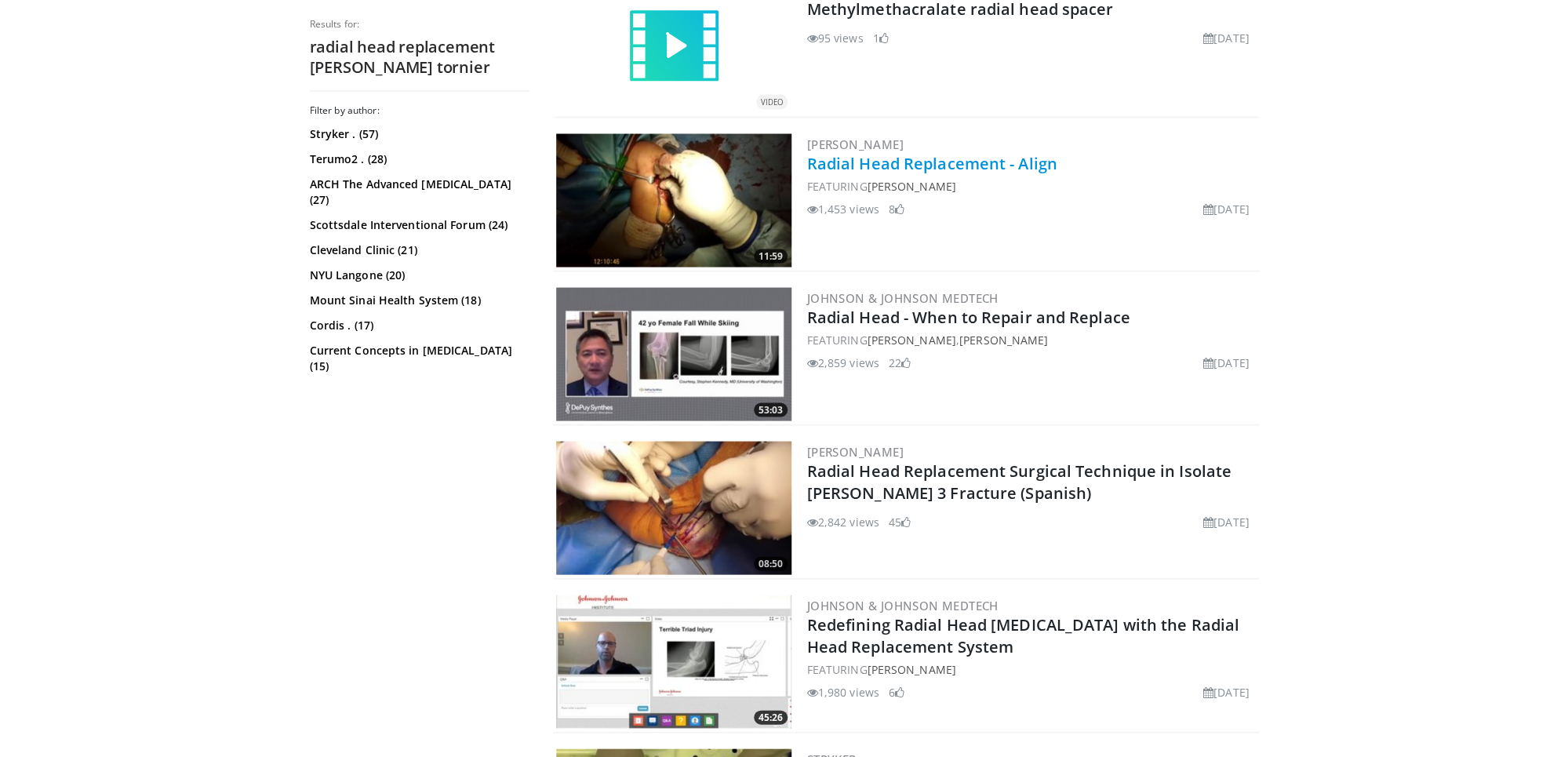
click at [1045, 167] on link "Radial Head Replacement - Align" at bounding box center [932, 163] width 250 height 21
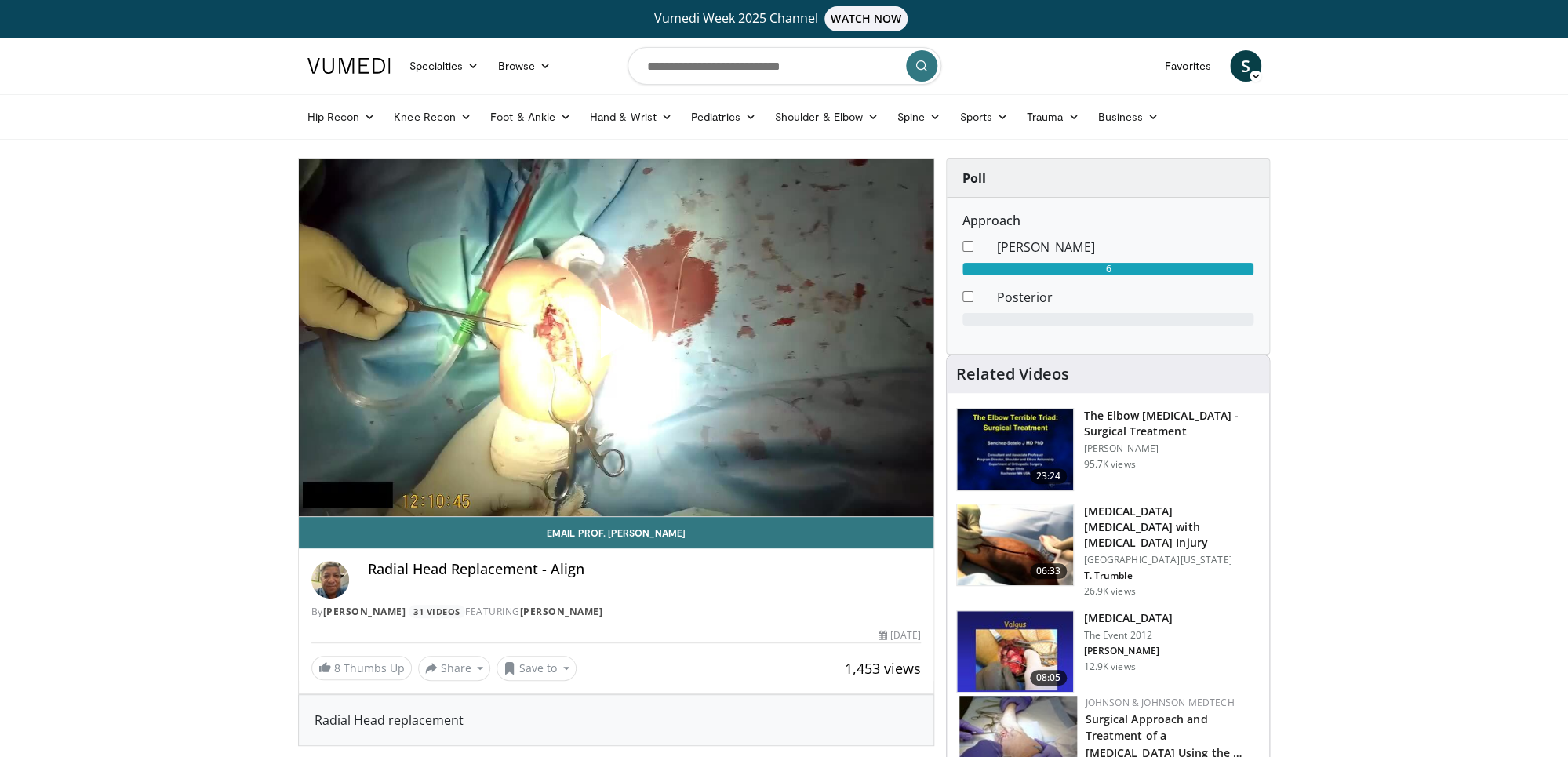
click at [616, 338] on span "Video Player" at bounding box center [616, 338] width 0 height 0
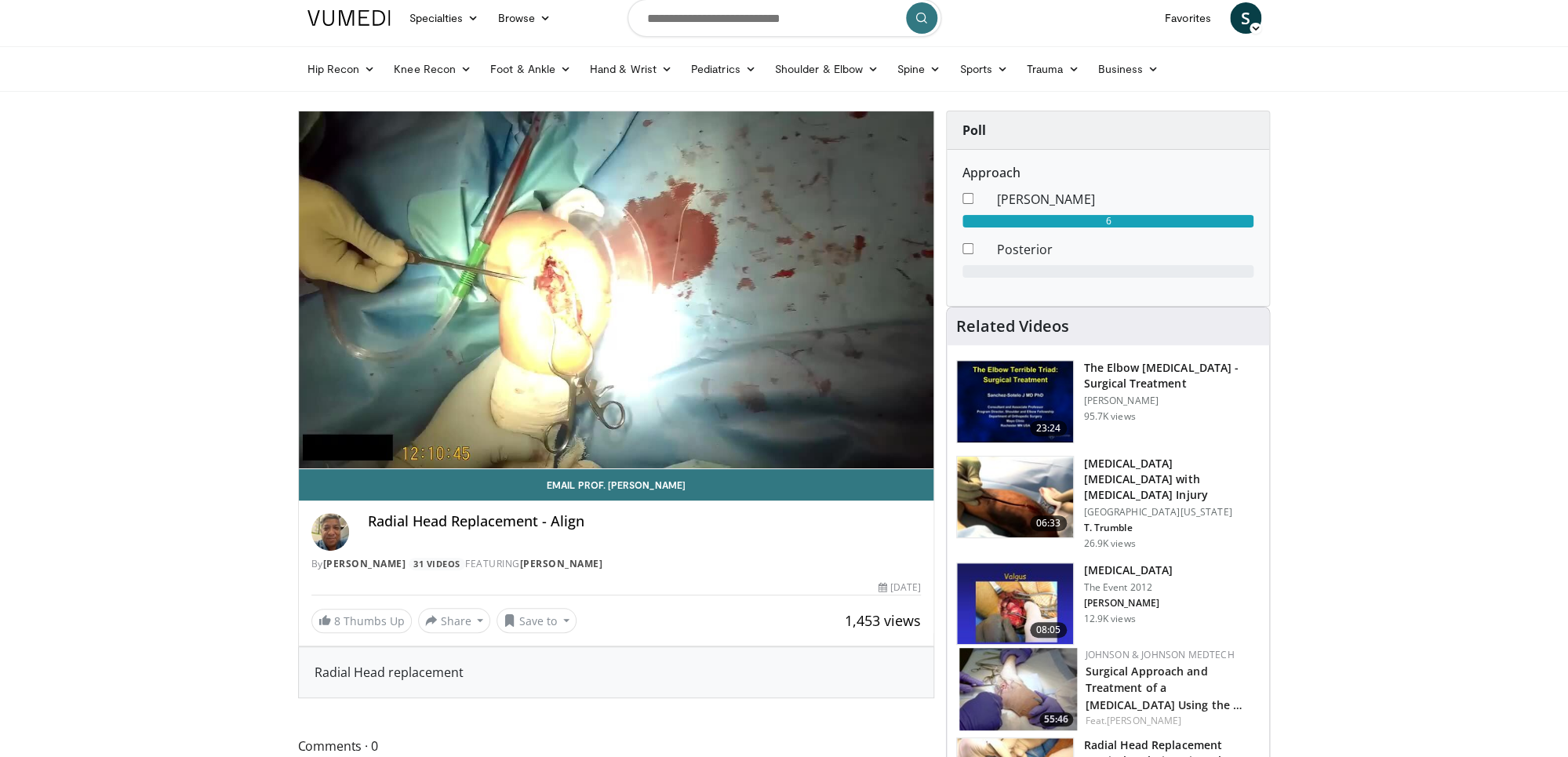
scroll to position [45, 0]
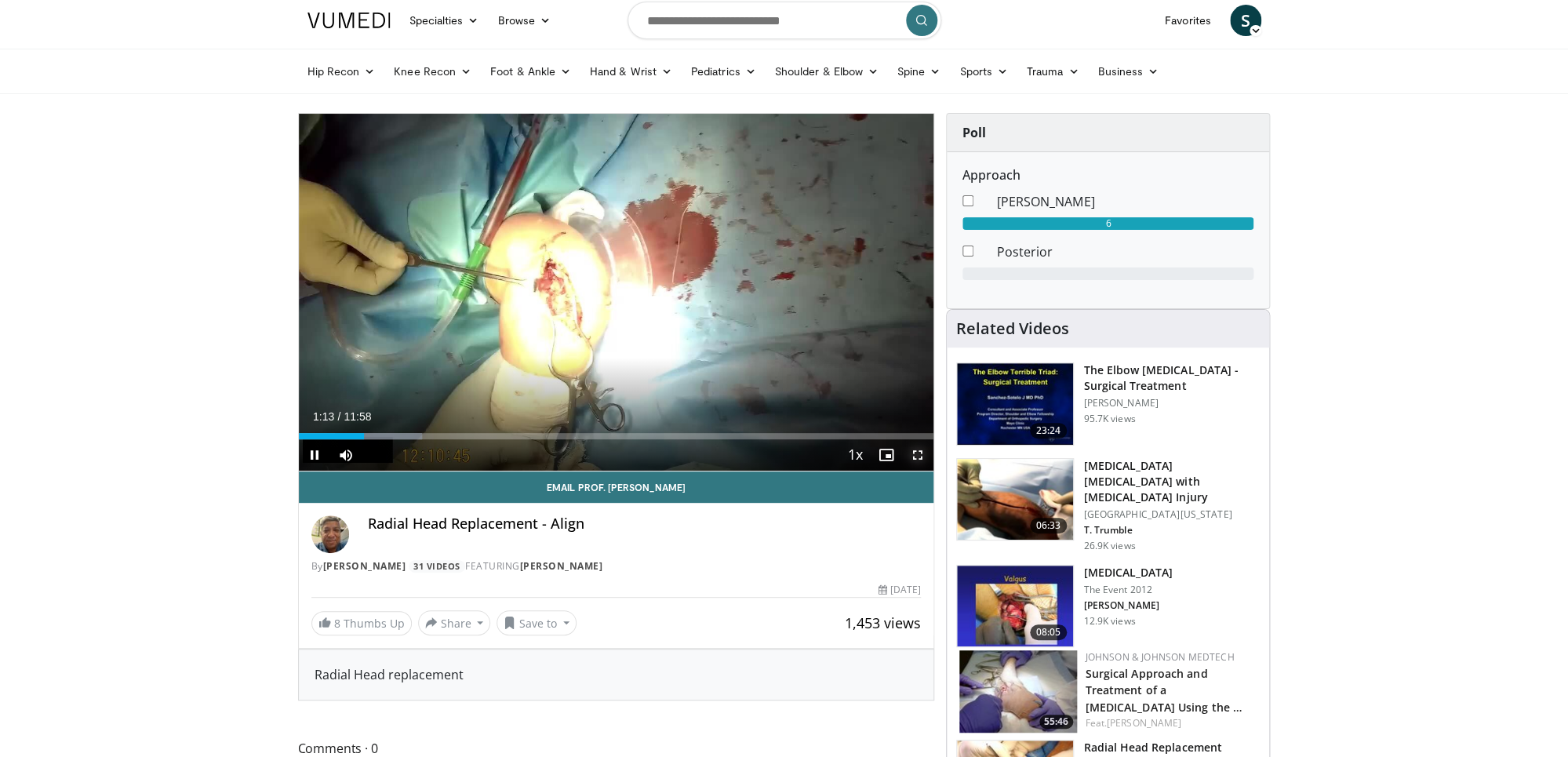
click at [912, 455] on span "Video Player" at bounding box center [917, 455] width 31 height 31
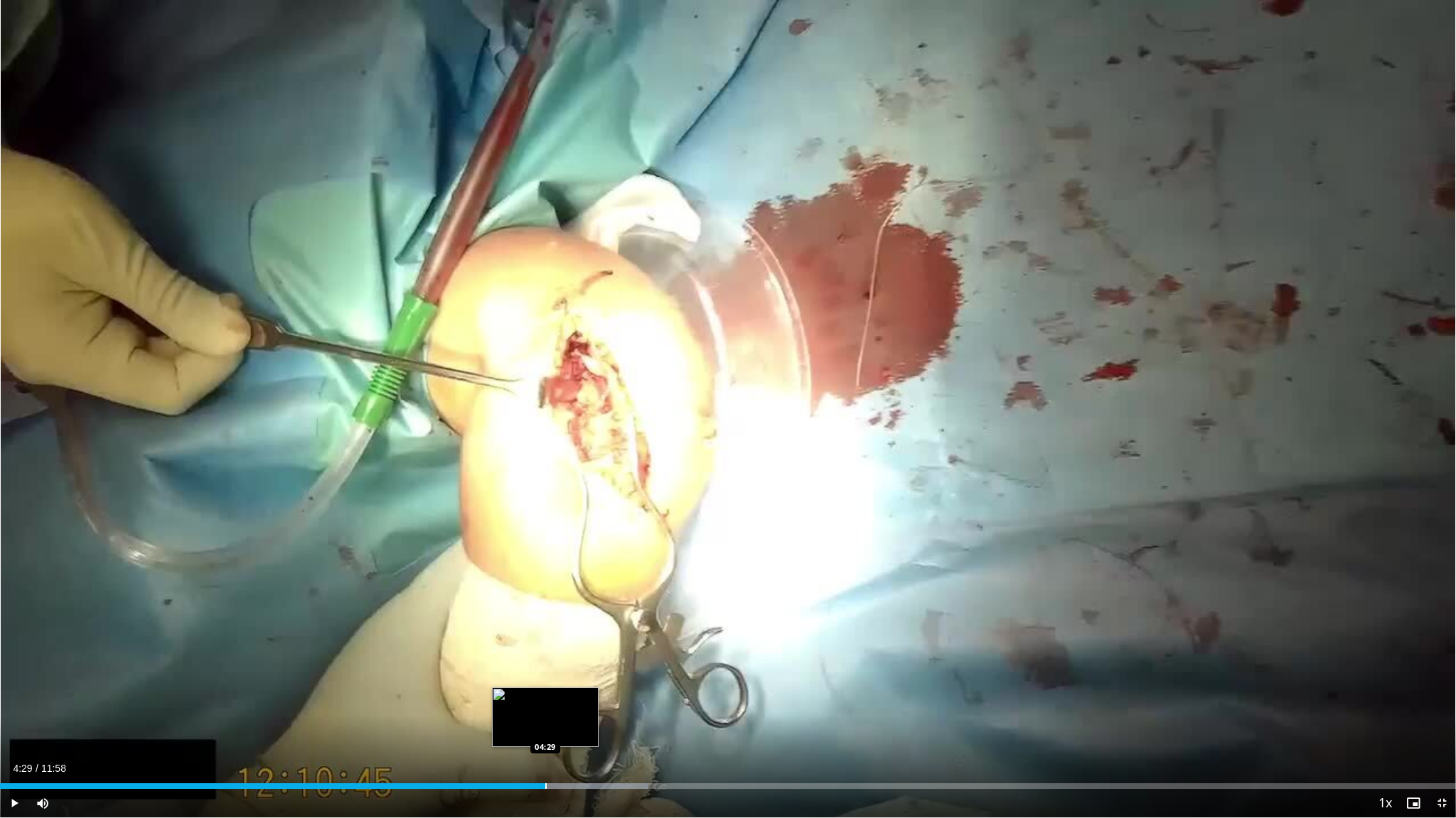
drag, startPoint x: 468, startPoint y: 784, endPoint x: 545, endPoint y: 785, distance: 77.0
click at [545, 685] on div "04:29" at bounding box center [272, 786] width 545 height 6
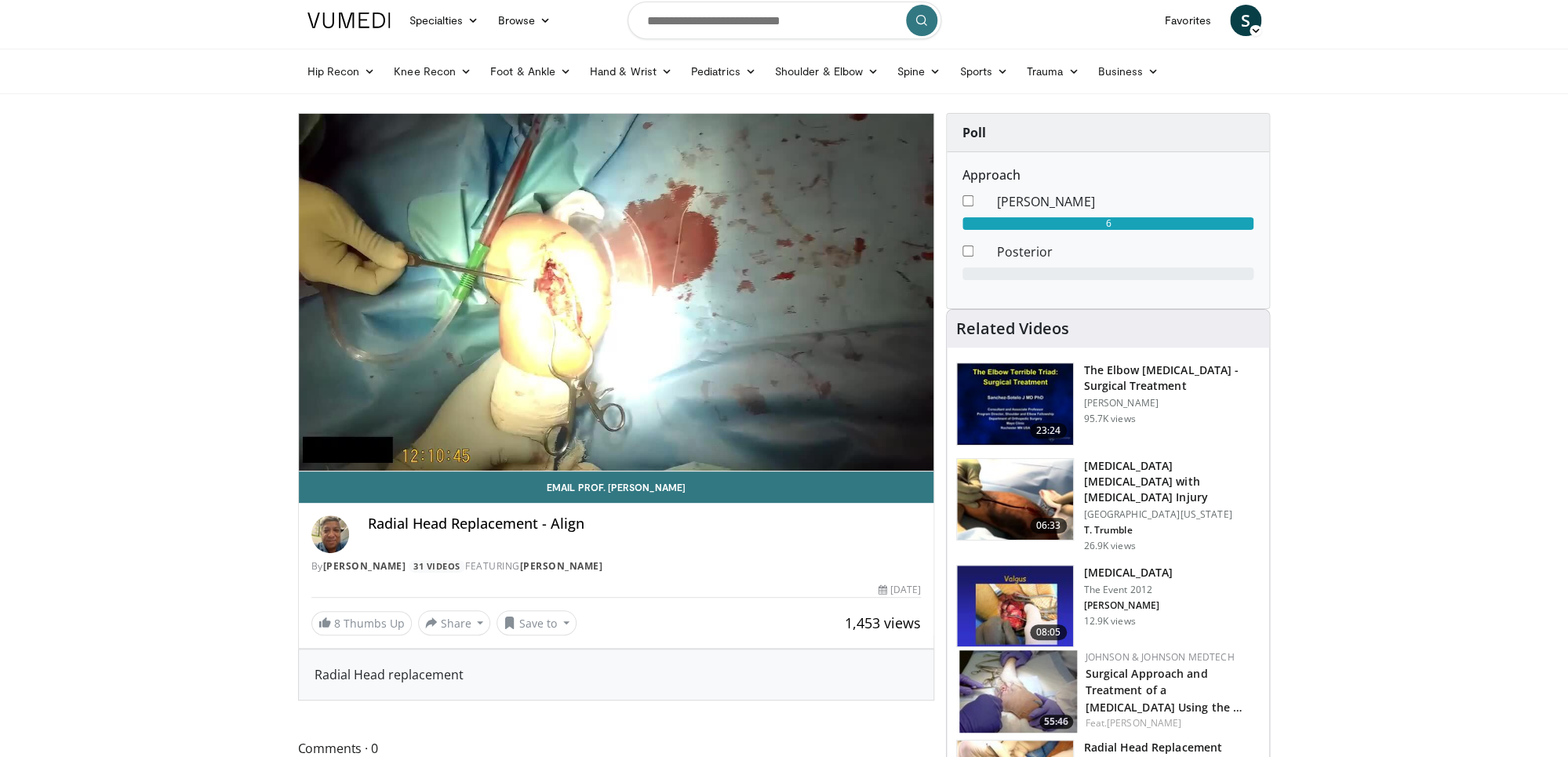
click at [1232, 26] on span "S" at bounding box center [1245, 19] width 31 height 31
click at [1138, 167] on link "Logout" at bounding box center [1165, 171] width 186 height 25
